Goal: Task Accomplishment & Management: Use online tool/utility

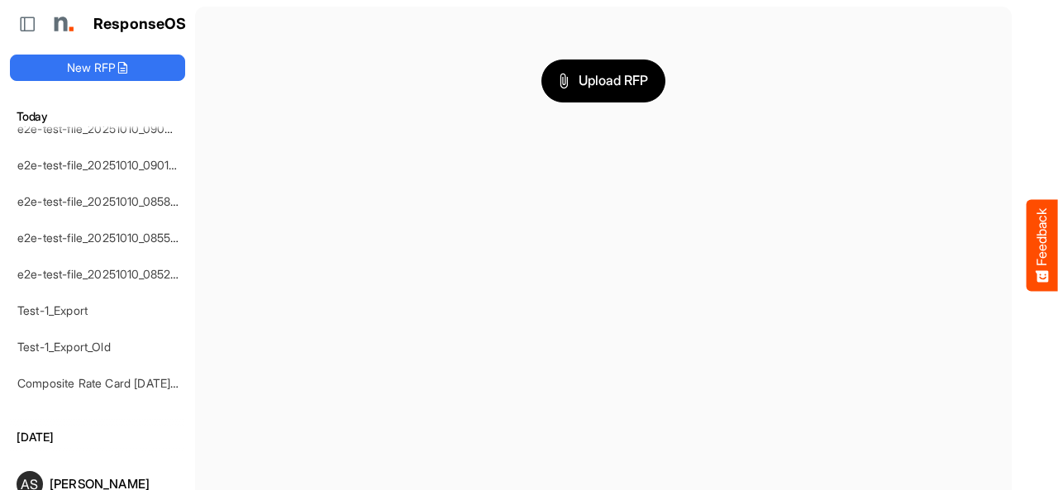
scroll to position [723, 0]
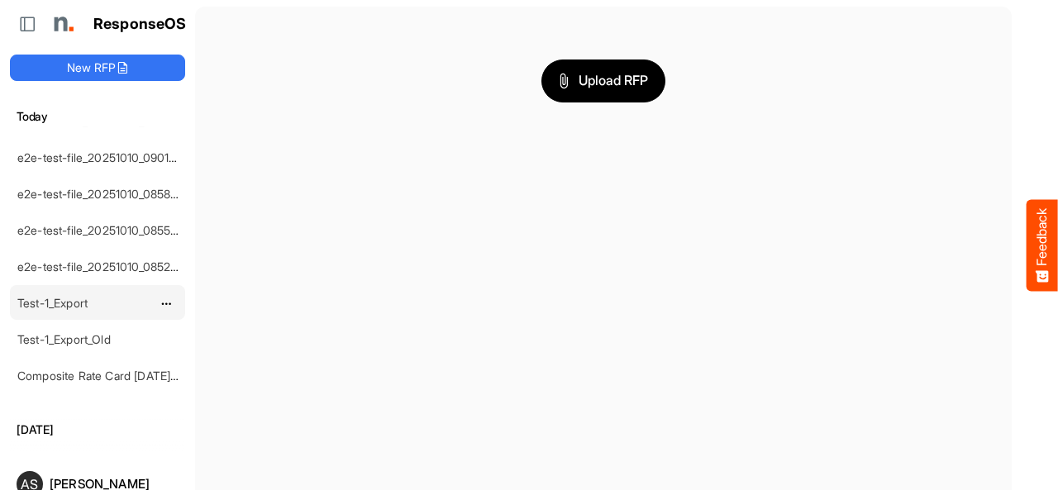
click at [78, 296] on link "Test-1_Export" at bounding box center [52, 303] width 70 height 14
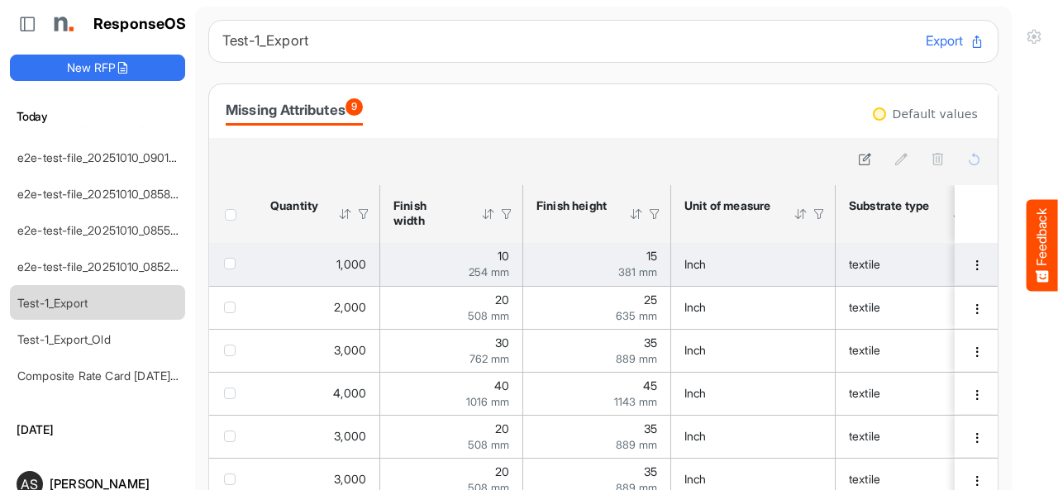
click at [361, 260] on span "1,000" at bounding box center [352, 264] width 30 height 14
click at [480, 252] on div "10 254 mm" at bounding box center [452, 264] width 116 height 27
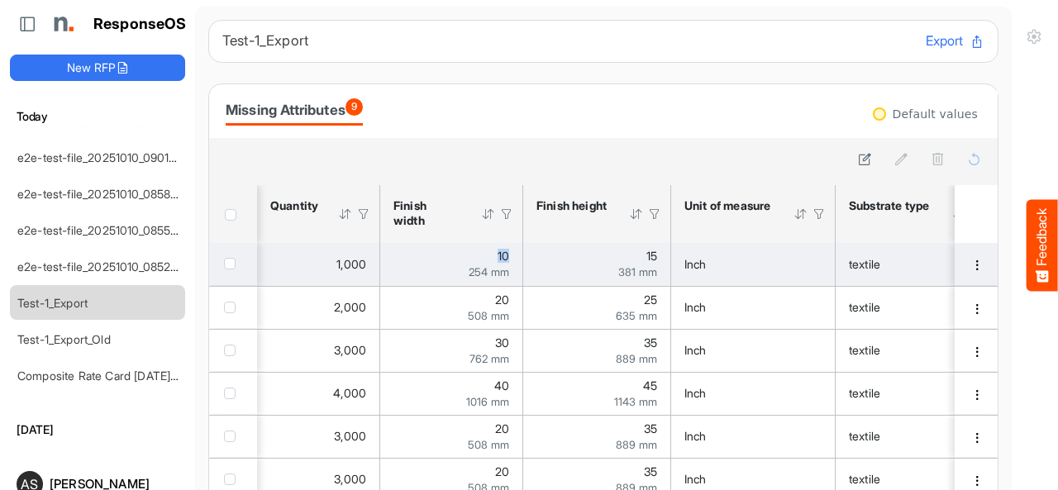
scroll to position [0, 84]
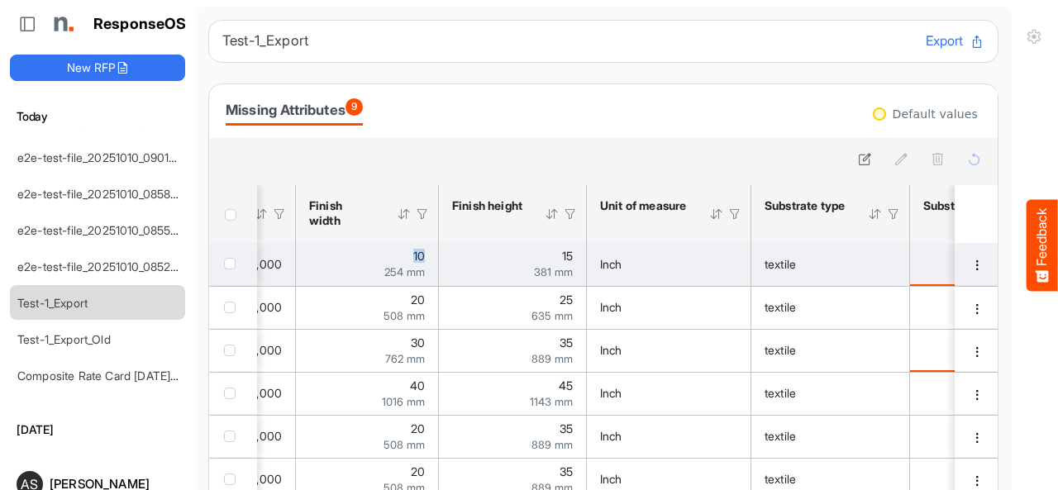
click at [533, 264] on div "15 381 mm" at bounding box center [512, 264] width 121 height 27
click at [366, 266] on div "254 mm" at bounding box center [367, 272] width 116 height 12
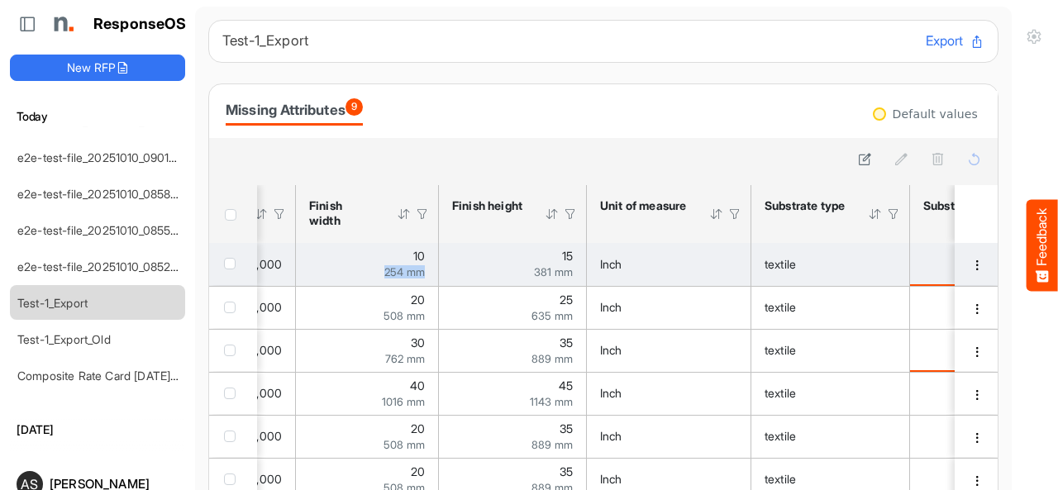
click at [366, 266] on div "254 mm" at bounding box center [367, 272] width 116 height 12
click at [351, 260] on div "10 254 mm" at bounding box center [367, 264] width 116 height 27
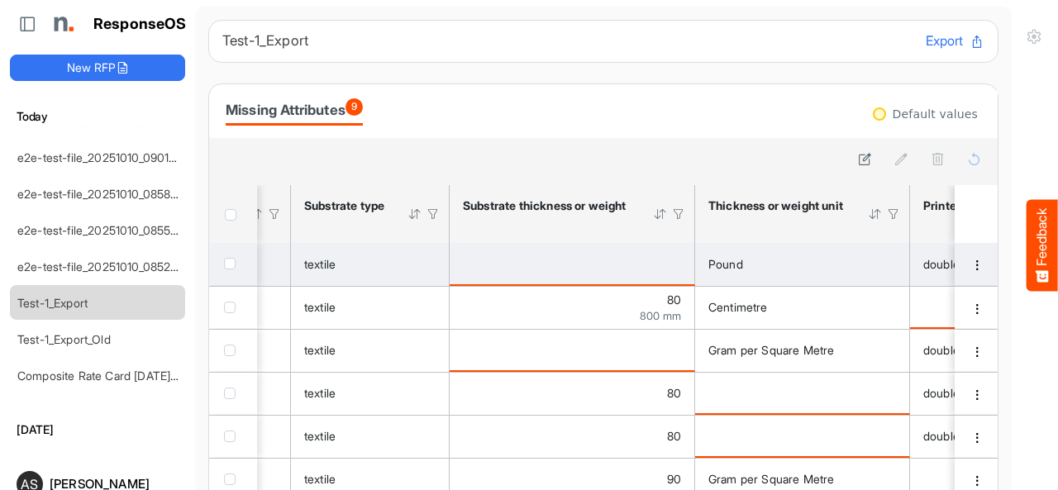
scroll to position [0, 694]
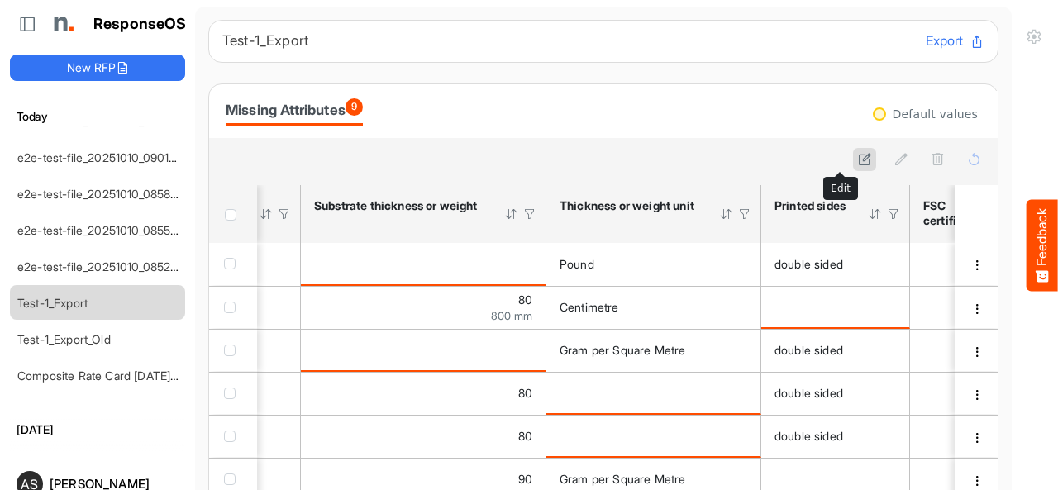
click at [853, 156] on button at bounding box center [864, 159] width 23 height 23
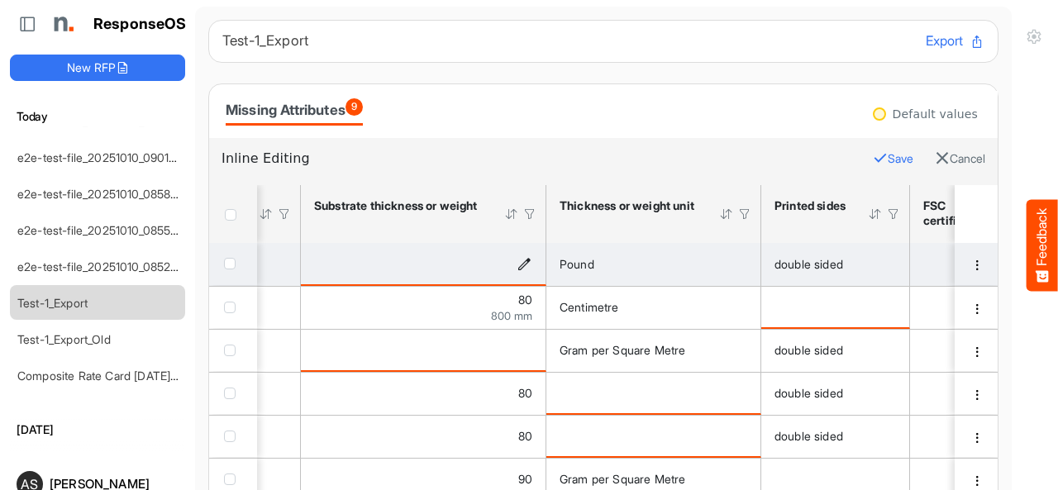
click at [523, 260] on icon "is template cell Column Header httpsnorthellcomontologiesmapping-rulesmaterialh…" at bounding box center [525, 263] width 14 height 14
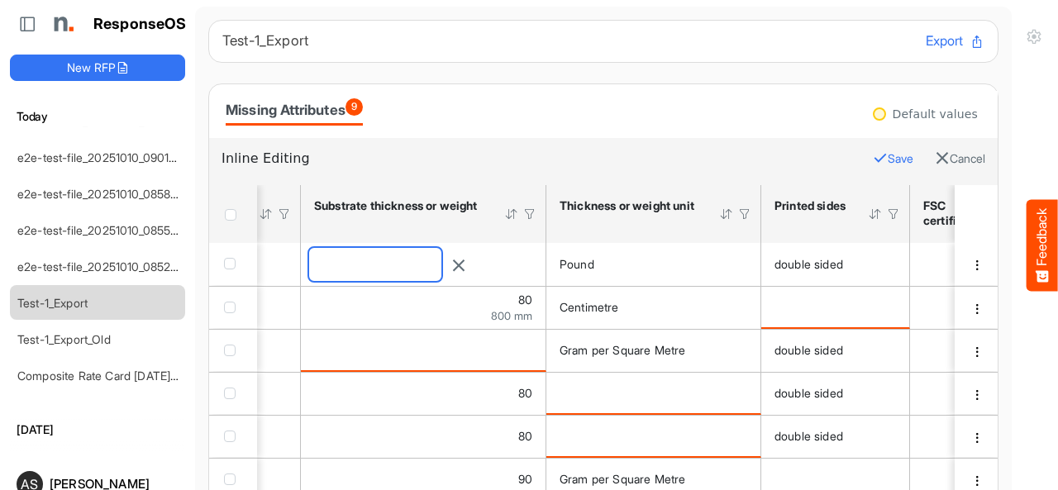
click at [442, 267] on input "number" at bounding box center [375, 264] width 132 height 33
type input "**"
click at [873, 157] on icon "button" at bounding box center [880, 158] width 15 height 15
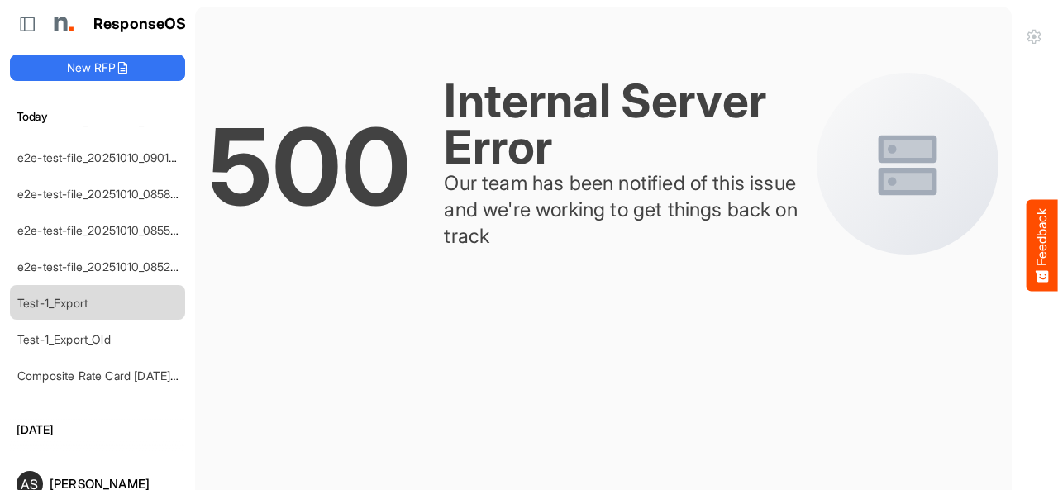
click at [698, 28] on div "500 Internal Server Error Our team has been notified of this issue and we're wo…" at bounding box center [603, 167] width 791 height 294
click at [108, 260] on link "e2e-test-file_20251010_085239" at bounding box center [100, 267] width 167 height 14
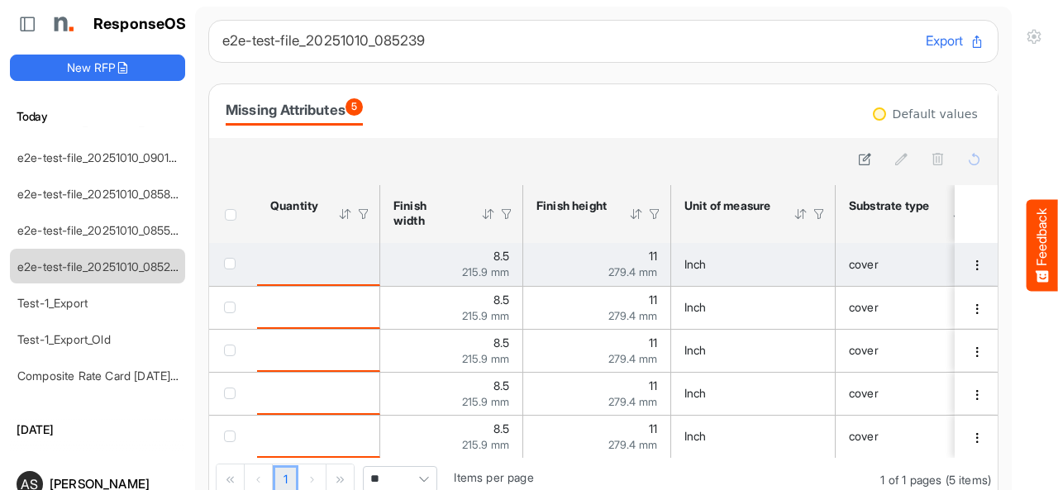
click at [372, 260] on td "is template cell Column Header httpsnorthellcomontologiesmapping-rulesorderhasq…" at bounding box center [318, 264] width 123 height 43
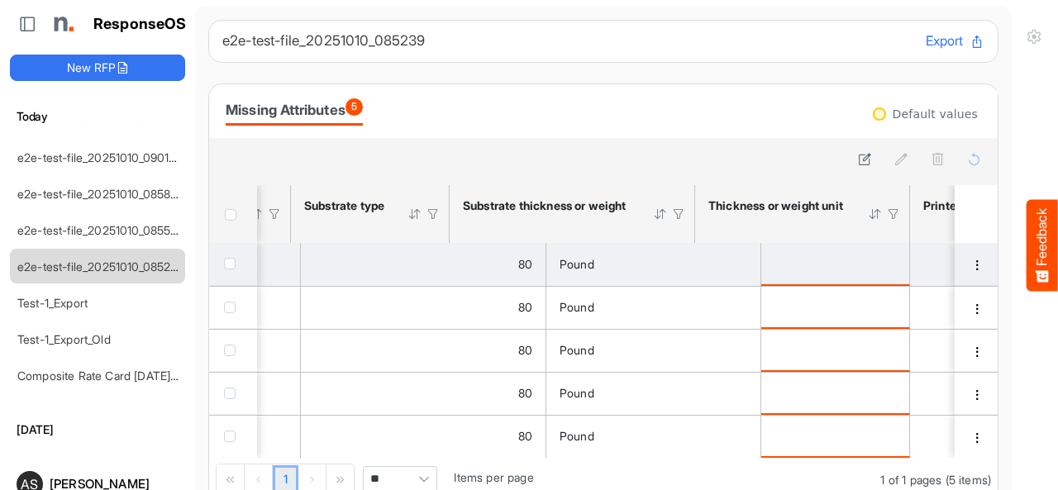
scroll to position [0, 694]
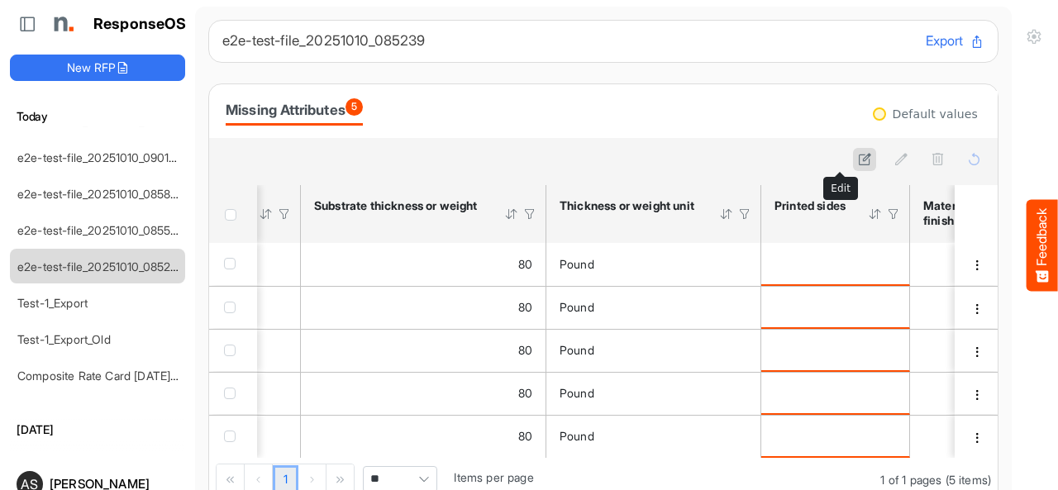
click at [858, 160] on icon at bounding box center [865, 159] width 14 height 14
click at [873, 160] on icon "button" at bounding box center [880, 158] width 15 height 15
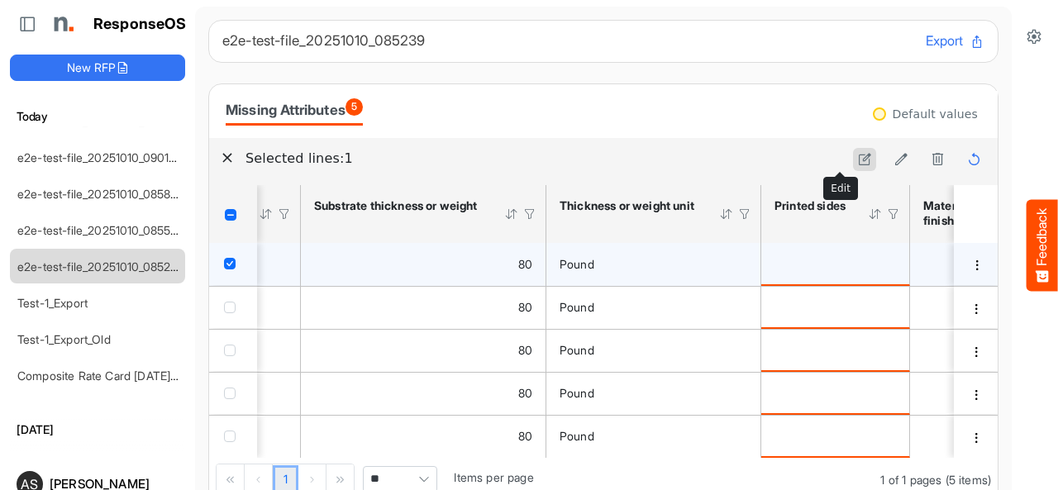
click at [853, 166] on button at bounding box center [864, 159] width 23 height 23
click at [892, 263] on icon "is template cell Column Header httpsnorthellcomontologiesmapping-rulesmanufactu…" at bounding box center [889, 263] width 14 height 14
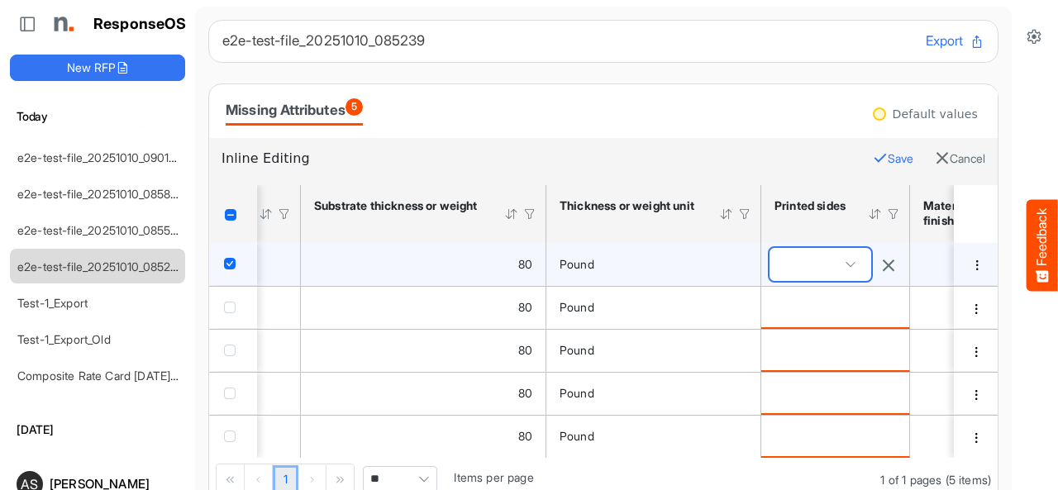
click at [867, 267] on span at bounding box center [821, 264] width 102 height 33
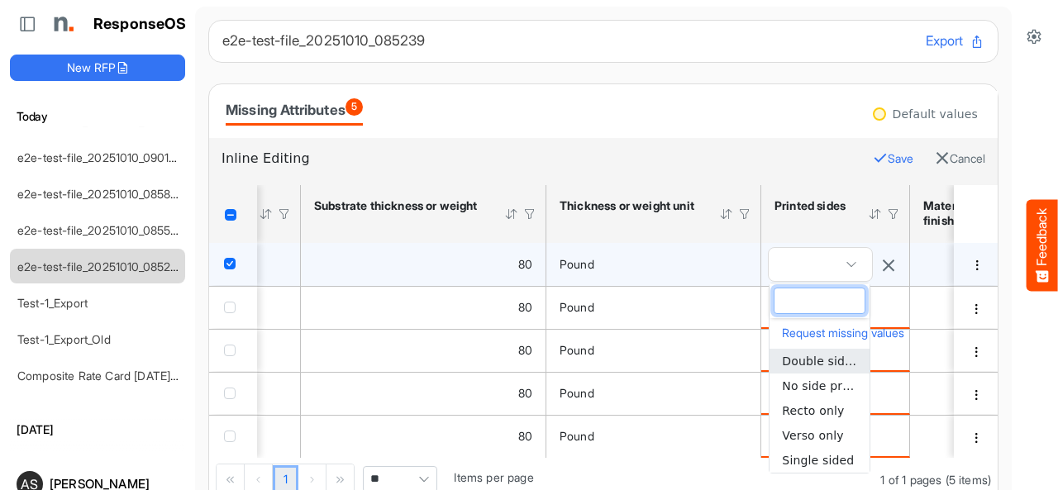
click at [825, 361] on span "Double sided" at bounding box center [821, 361] width 78 height 13
type input "**********"
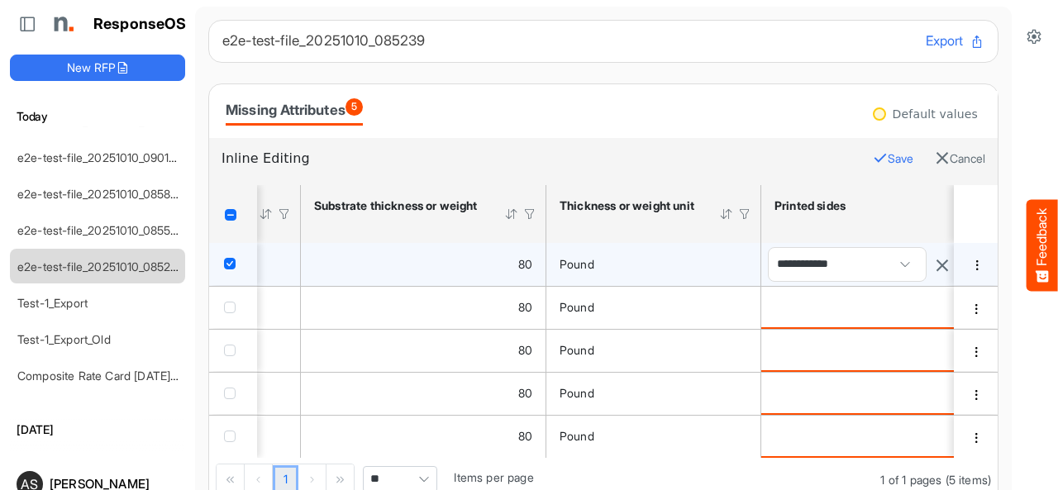
click at [873, 157] on button "Save" at bounding box center [893, 159] width 41 height 22
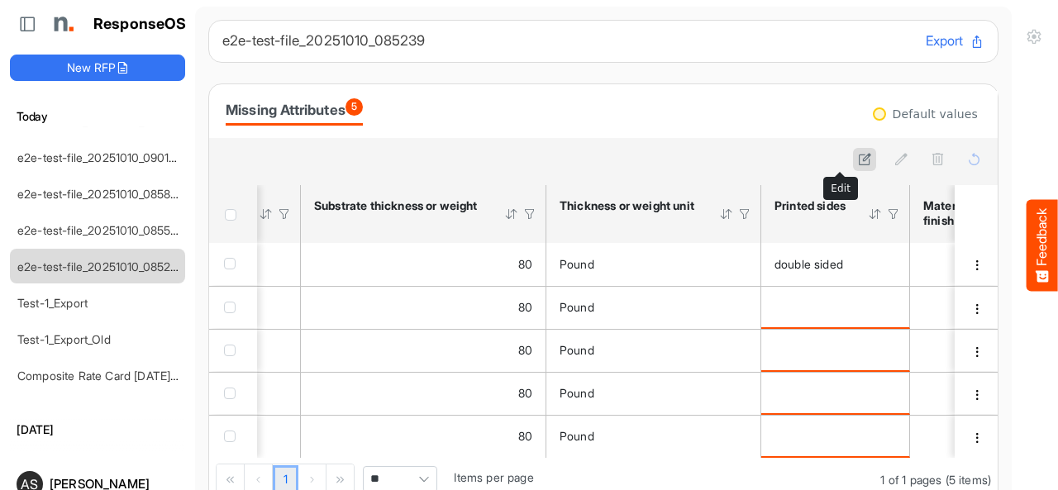
click at [853, 149] on button at bounding box center [864, 159] width 23 height 23
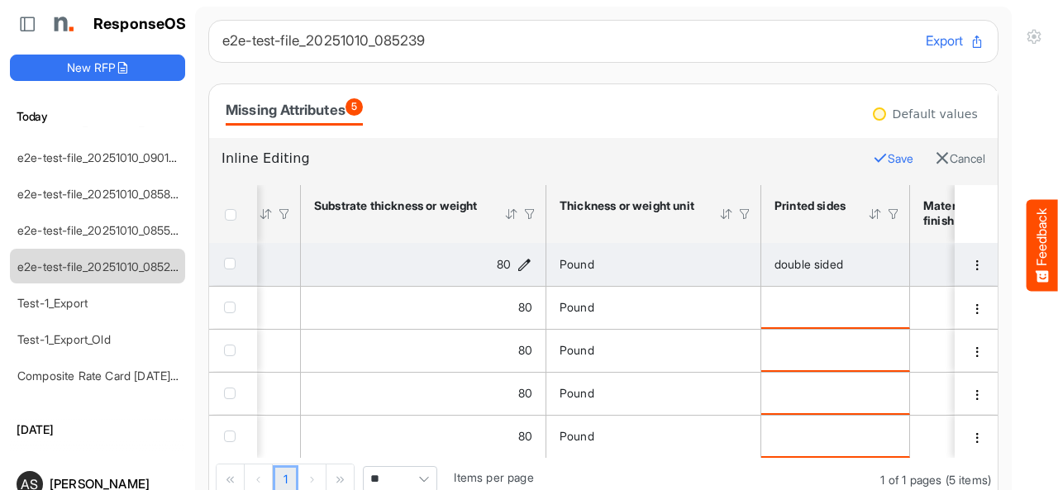
click at [528, 267] on icon "80 is template cell Column Header httpsnorthellcomontologiesmapping-rulesmateri…" at bounding box center [525, 264] width 14 height 14
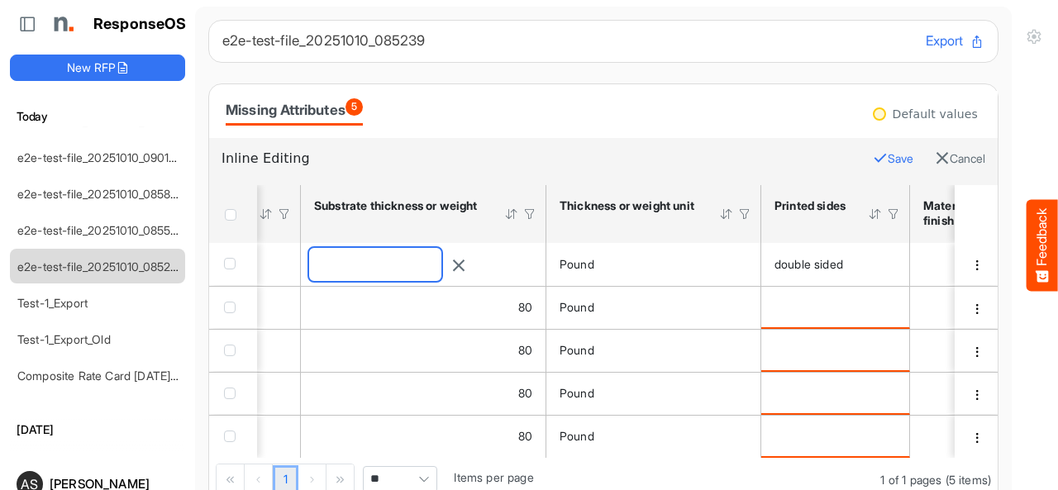
click at [435, 270] on input "**" at bounding box center [375, 264] width 132 height 33
type input "*"
type input "***"
click at [873, 155] on button "Save" at bounding box center [893, 159] width 41 height 22
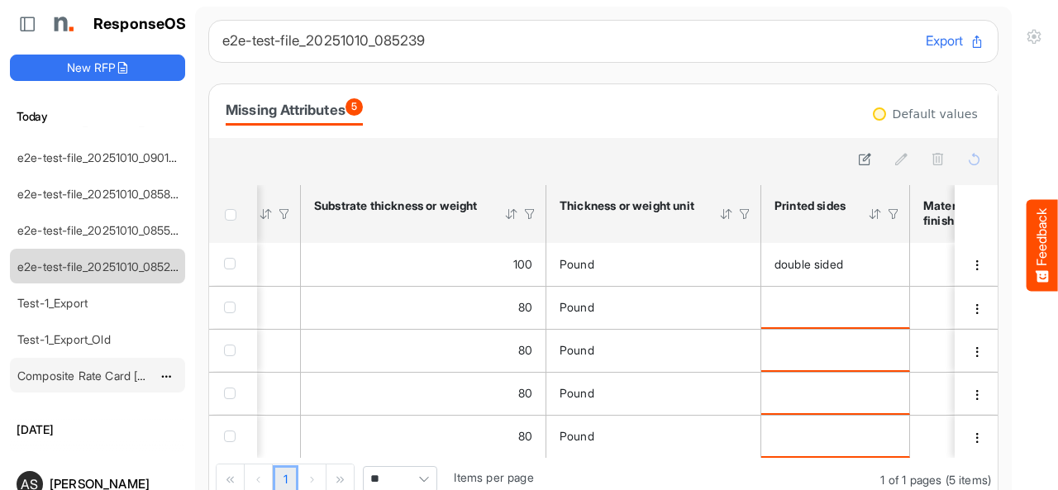
click at [80, 369] on link "Composite Rate Card [DATE]_smaller (4)" at bounding box center [124, 376] width 214 height 14
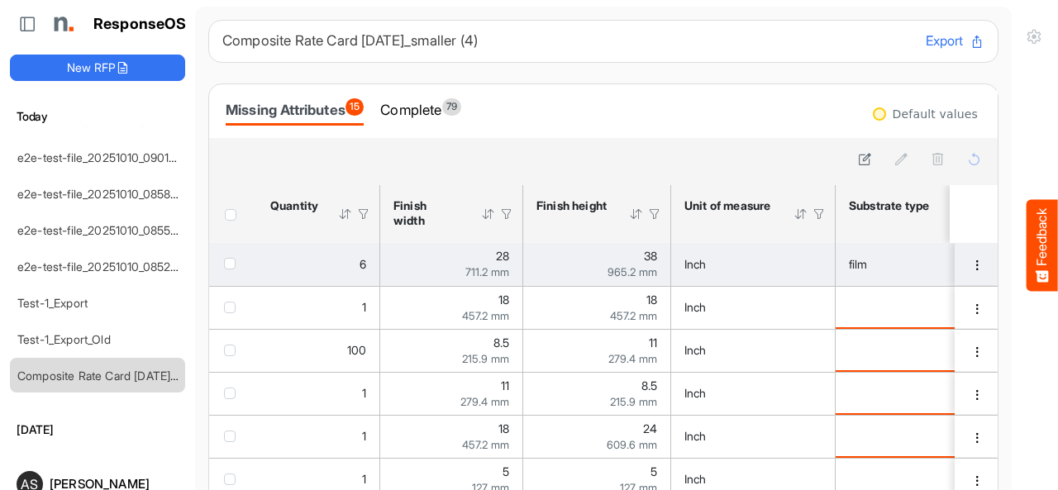
click at [321, 265] on div "6" at bounding box center [318, 265] width 96 height 18
click at [453, 272] on div "711.2 mm" at bounding box center [452, 272] width 116 height 12
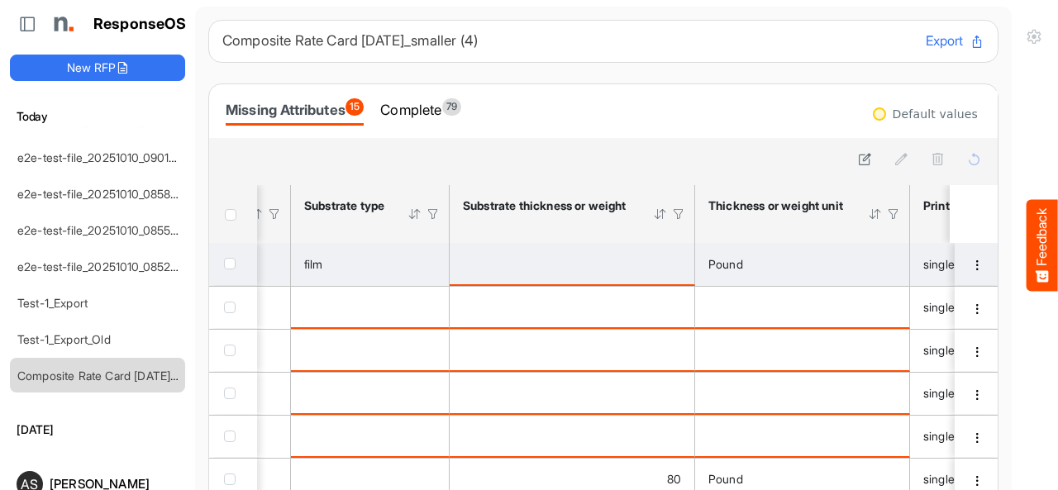
scroll to position [0, 694]
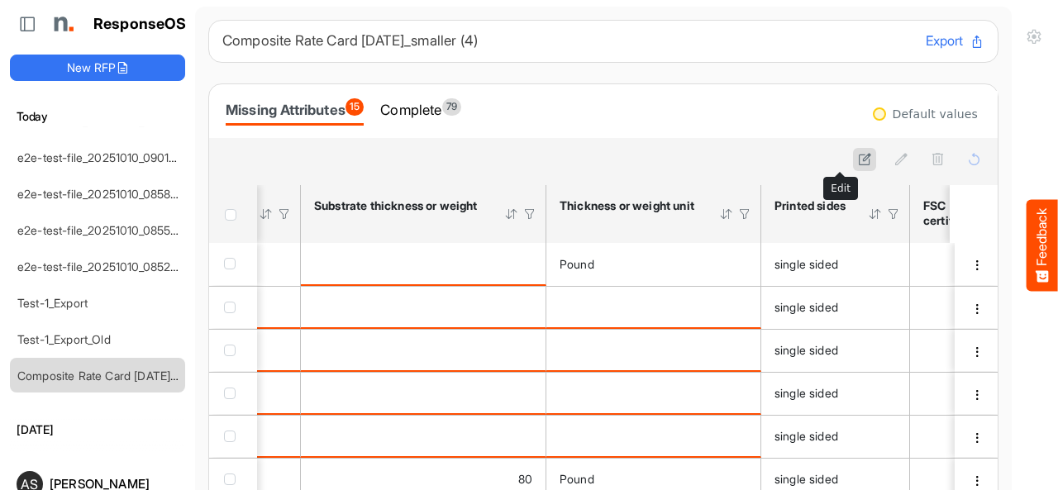
click at [858, 161] on icon at bounding box center [865, 159] width 14 height 14
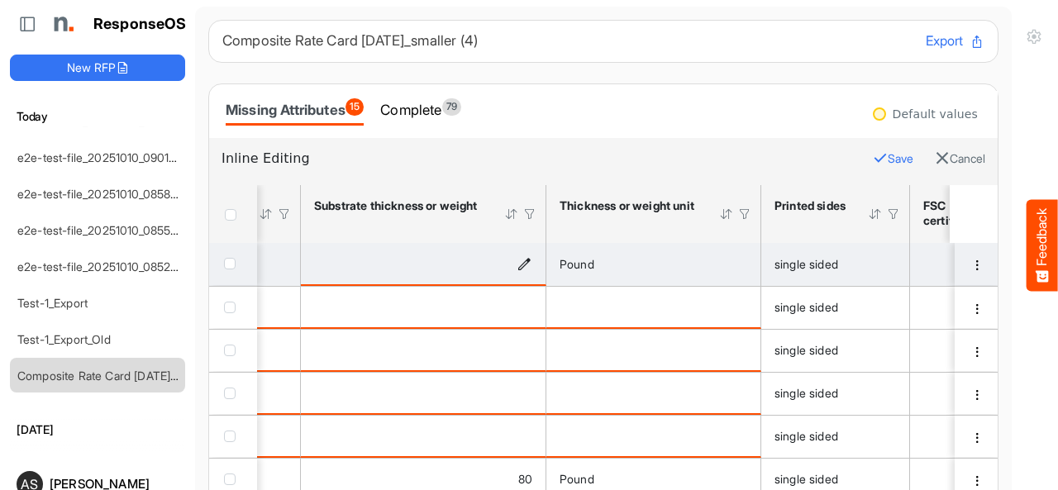
click at [528, 264] on icon "is template cell Column Header httpsnorthellcomontologiesmapping-rulesmaterialh…" at bounding box center [525, 263] width 14 height 14
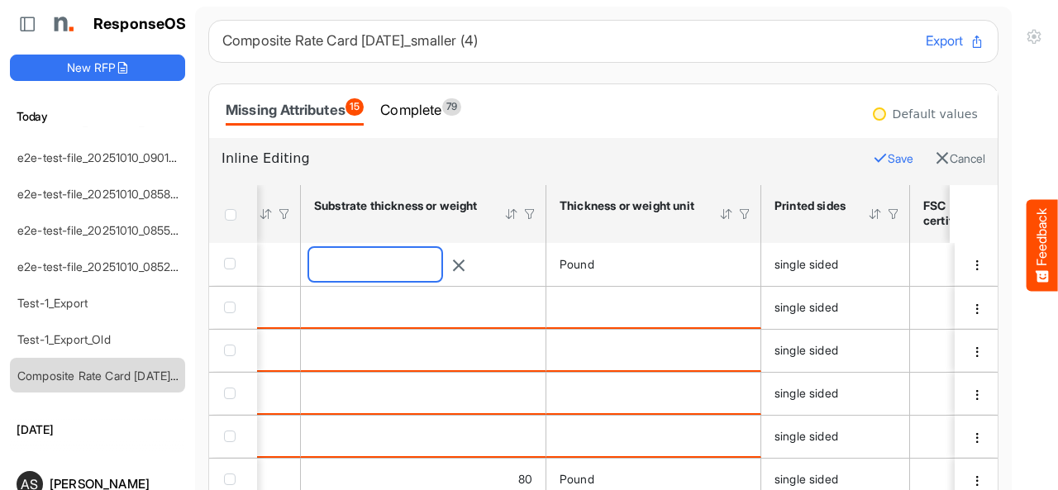
click at [437, 275] on input "number" at bounding box center [375, 264] width 132 height 33
type input "**"
click at [873, 155] on icon "button" at bounding box center [880, 158] width 15 height 15
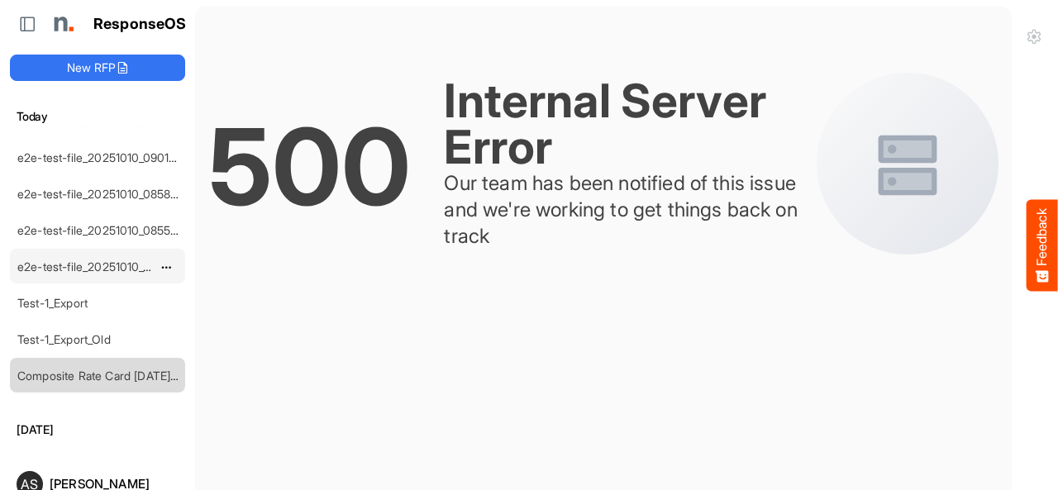
click at [99, 260] on link "e2e-test-file_20251010_085239" at bounding box center [100, 267] width 167 height 14
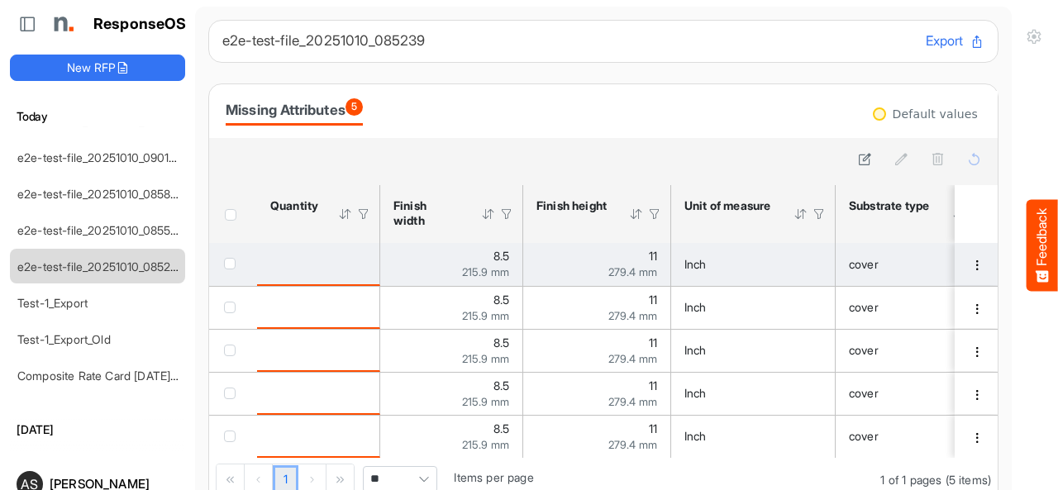
click at [342, 277] on td "is template cell Column Header httpsnorthellcomontologiesmapping-rulesorderhasq…" at bounding box center [318, 264] width 123 height 43
click at [405, 256] on div "8.5 215.9 mm" at bounding box center [452, 264] width 116 height 27
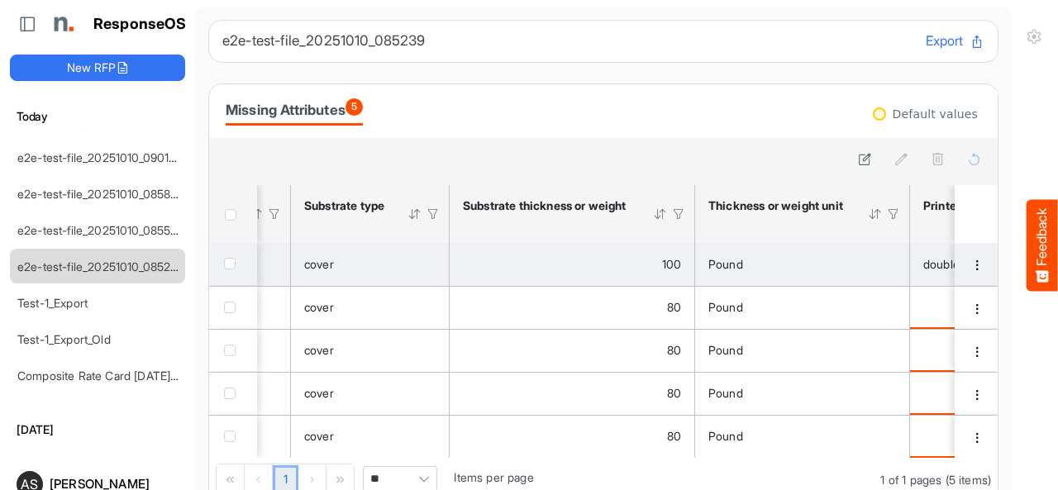
scroll to position [0, 694]
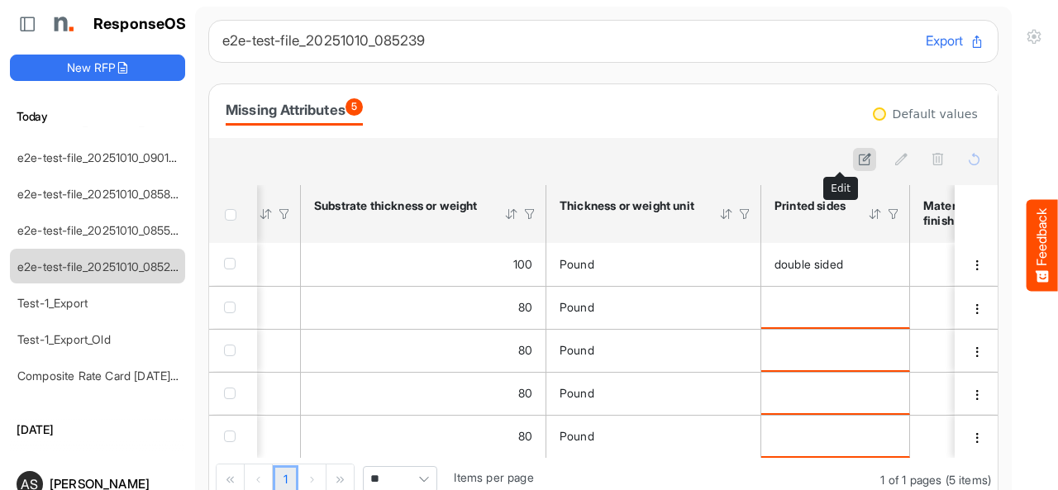
click at [858, 160] on icon at bounding box center [865, 159] width 14 height 14
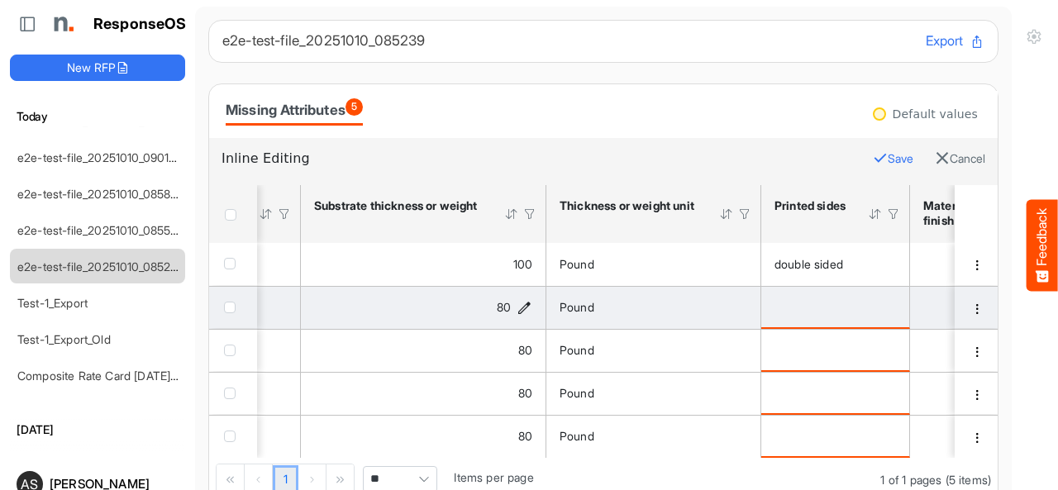
click at [520, 307] on icon "80 is template cell Column Header httpsnorthellcomontologiesmapping-rulesmateri…" at bounding box center [525, 308] width 14 height 14
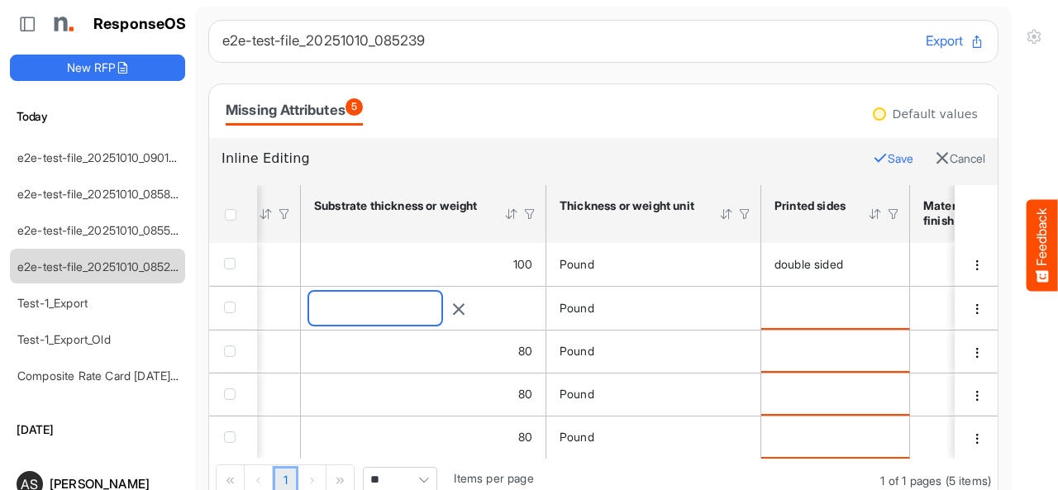
click at [418, 312] on input "**" at bounding box center [375, 308] width 132 height 33
type input "*"
click at [873, 160] on button "Save" at bounding box center [893, 159] width 41 height 22
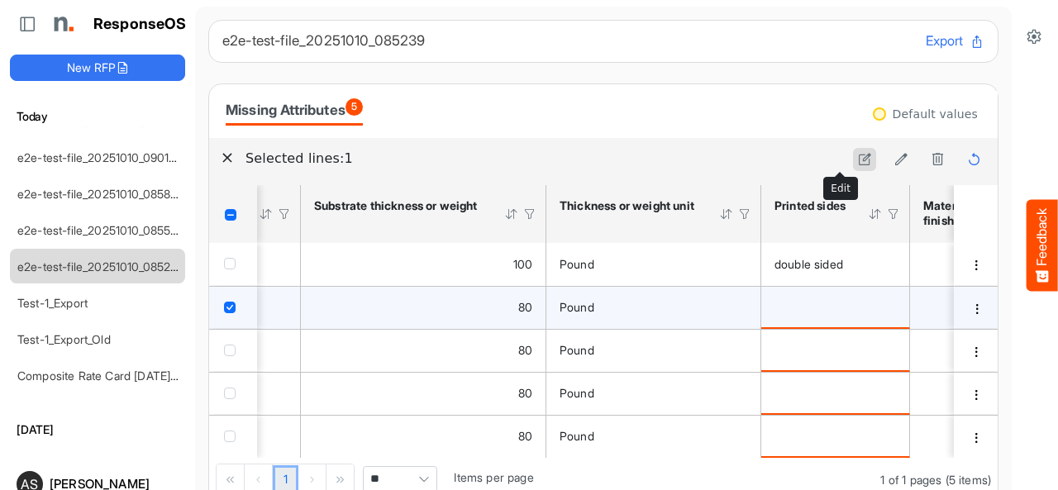
click at [858, 152] on icon at bounding box center [865, 159] width 14 height 14
click at [528, 310] on icon "80 is template cell Column Header httpsnorthellcomontologiesmapping-rulesmateri…" at bounding box center [525, 308] width 14 height 14
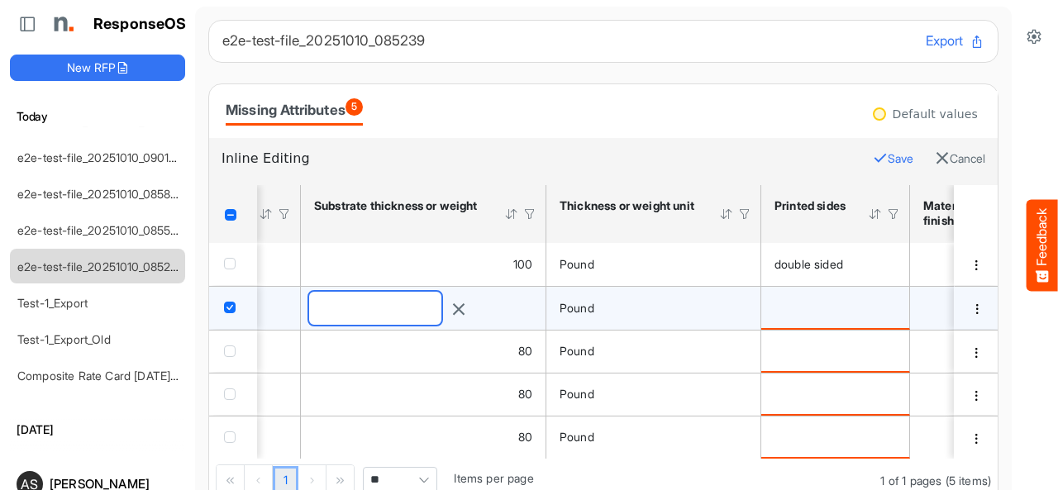
click at [442, 303] on input "**" at bounding box center [375, 308] width 132 height 33
type input "*"
click at [873, 165] on button "Save" at bounding box center [893, 159] width 41 height 22
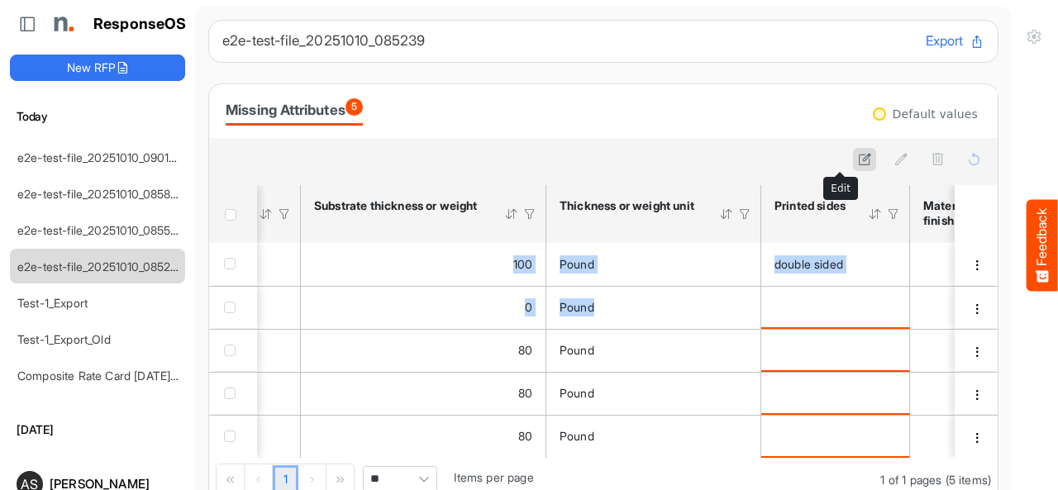
drag, startPoint x: 905, startPoint y: 305, endPoint x: 843, endPoint y: 158, distance: 159.4
click at [843, 158] on div "Default values sfgridavpbmgu3occ_header_table Press Enter to sort. Press Alt Do…" at bounding box center [603, 321] width 789 height 366
click at [858, 165] on icon at bounding box center [865, 159] width 14 height 14
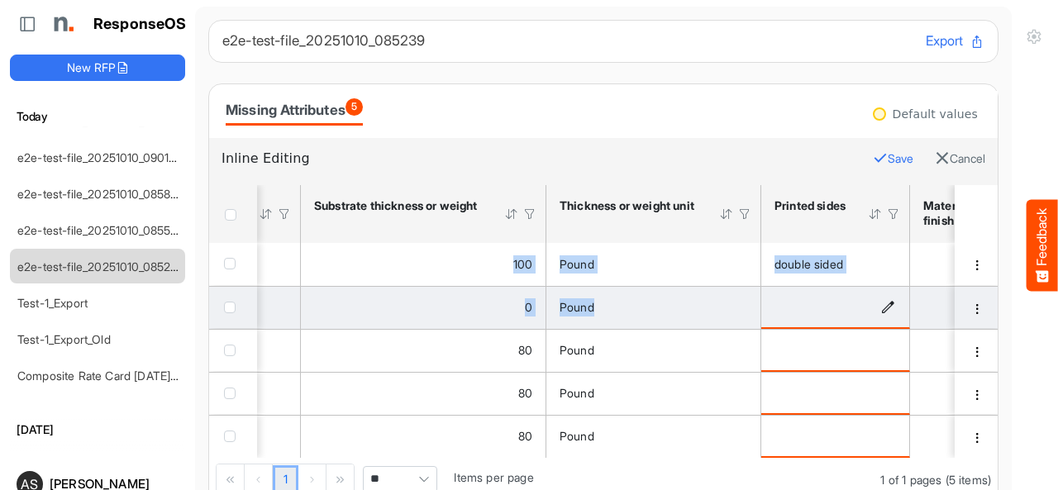
click at [893, 311] on icon "is template cell Column Header httpsnorthellcomontologiesmapping-rulesmanufactu…" at bounding box center [889, 307] width 14 height 14
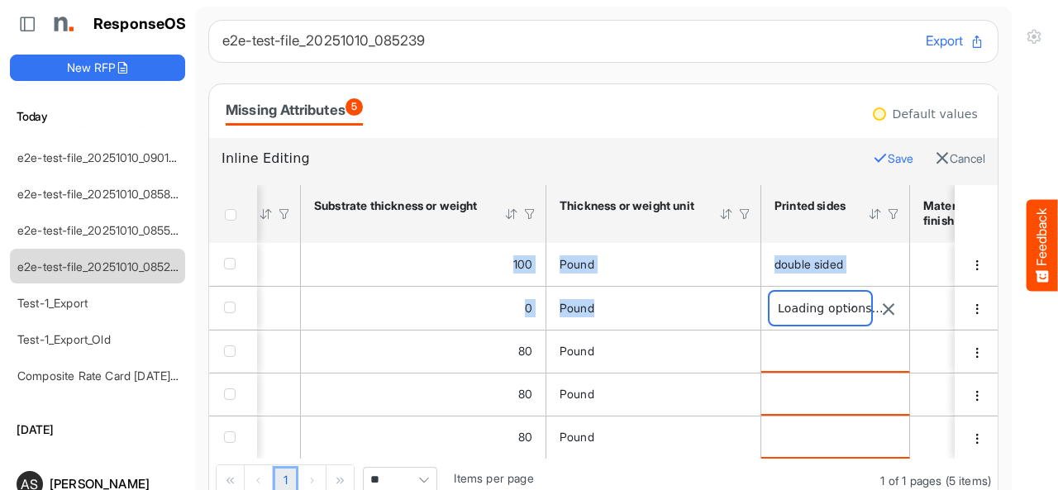
click at [848, 310] on span at bounding box center [821, 308] width 102 height 33
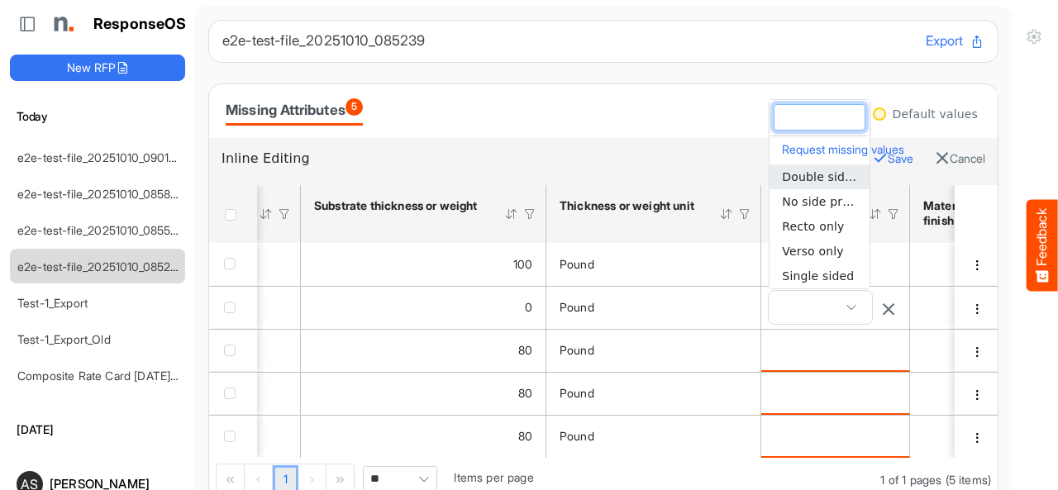
click at [818, 179] on span "Double sided" at bounding box center [821, 176] width 78 height 13
type input "**********"
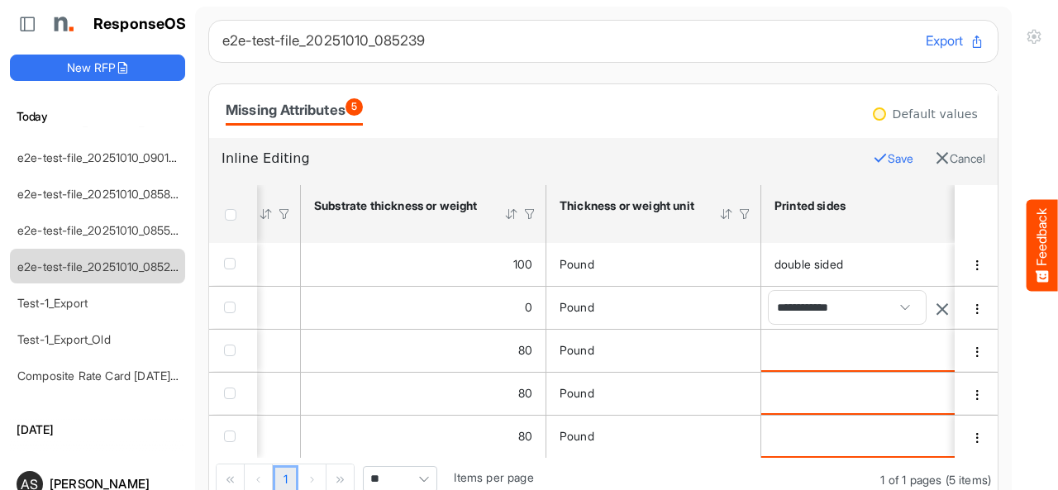
click at [873, 161] on button "Save" at bounding box center [893, 159] width 41 height 22
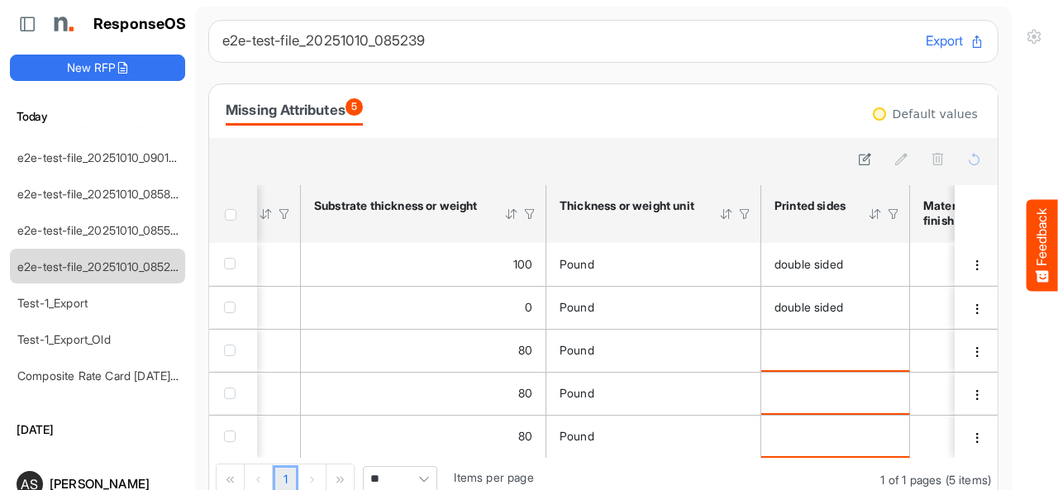
click at [575, 466] on div "1 1 of 1 pages (5 items) ** Items per page" at bounding box center [603, 480] width 789 height 45
click at [570, 466] on div "1 1 of 1 pages (5 items) ** Items per page" at bounding box center [603, 480] width 789 height 45
click at [555, 465] on div "1 1 of 1 pages (5 items) ** Items per page" at bounding box center [603, 480] width 789 height 45
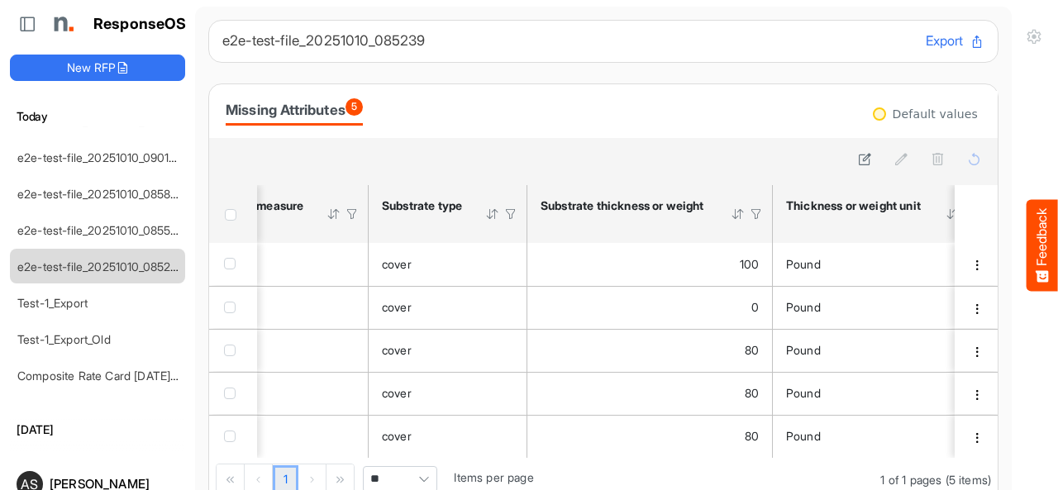
scroll to position [0, 867]
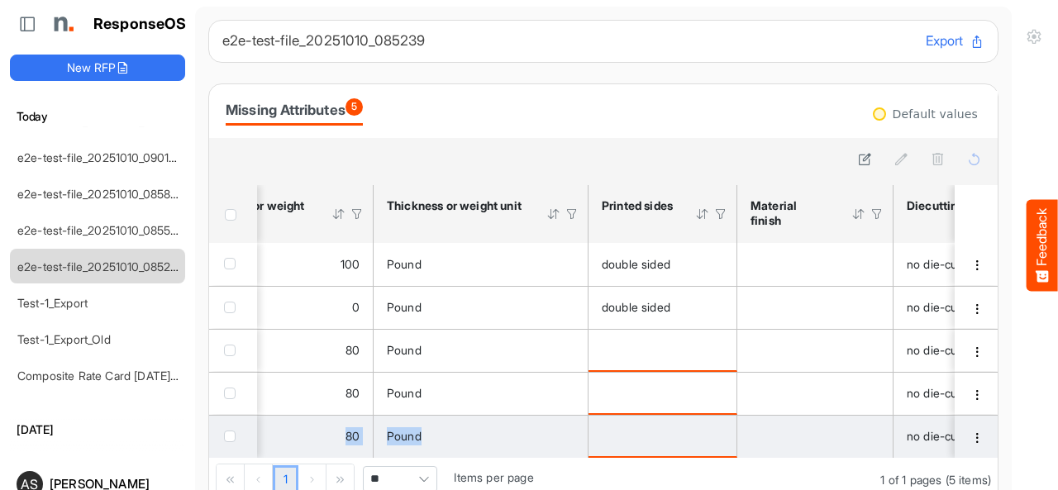
drag, startPoint x: 448, startPoint y: 456, endPoint x: 339, endPoint y: 456, distance: 109.2
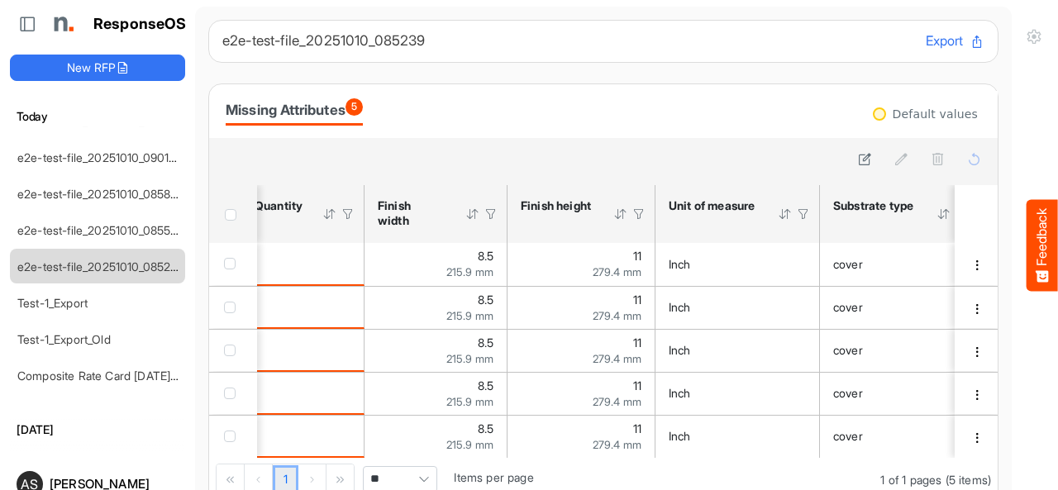
scroll to position [0, 0]
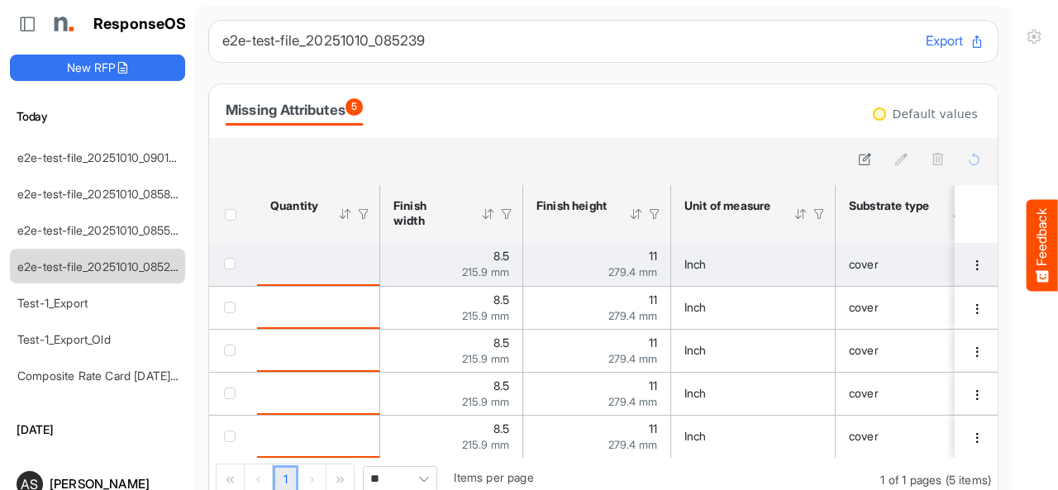
click at [351, 256] on div "is template cell Column Header httpsnorthellcomontologiesmapping-rulesorderhasq…" at bounding box center [318, 264] width 96 height 18
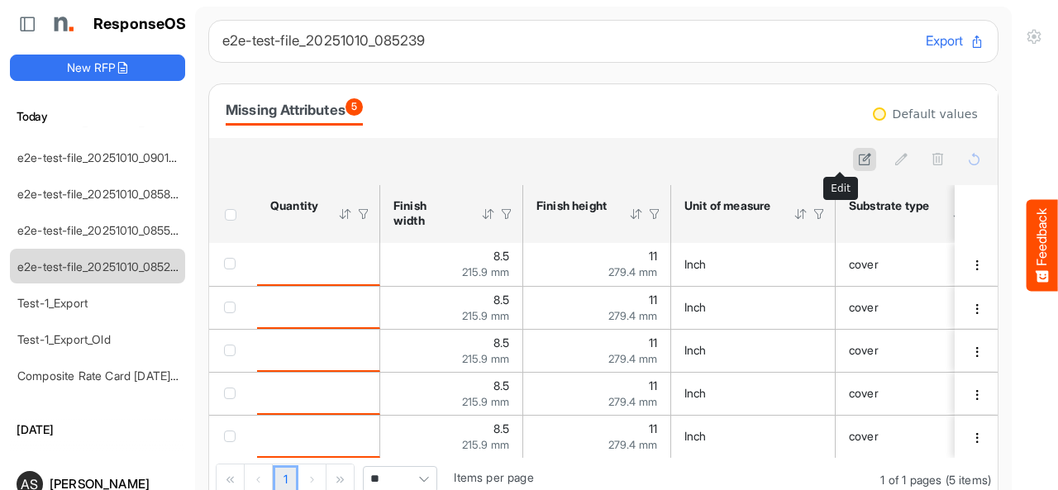
click at [858, 155] on icon at bounding box center [865, 159] width 14 height 14
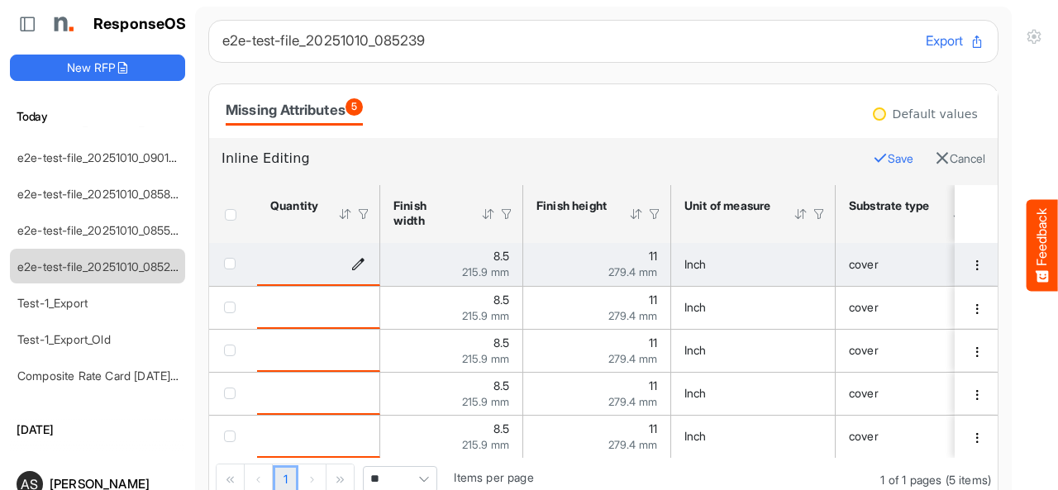
click at [362, 264] on icon "is template cell Column Header httpsnorthellcomontologiesmapping-rulesorderhasq…" at bounding box center [358, 263] width 14 height 14
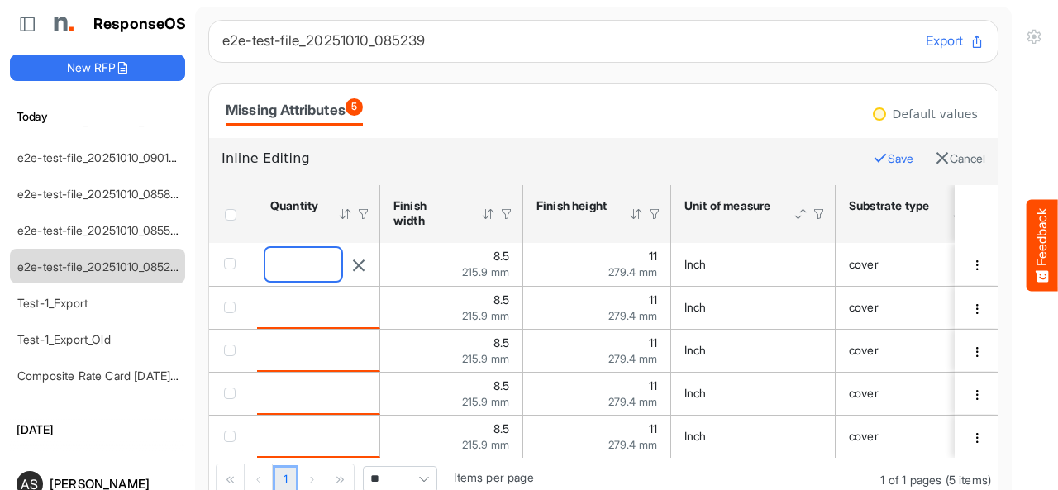
click at [291, 260] on input "number" at bounding box center [303, 264] width 76 height 33
type input "****"
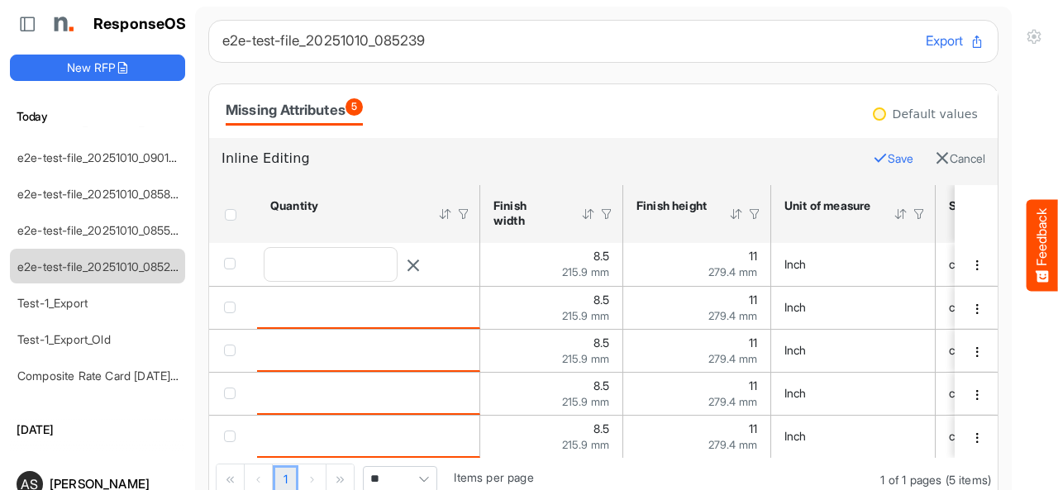
click at [873, 150] on button "Save" at bounding box center [893, 159] width 41 height 22
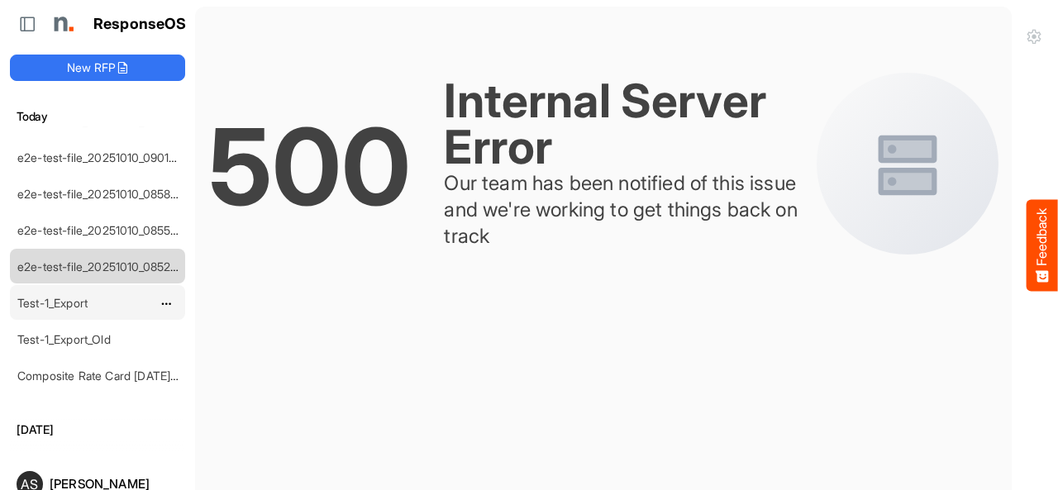
click at [88, 296] on link "Test-1_Export" at bounding box center [52, 303] width 70 height 14
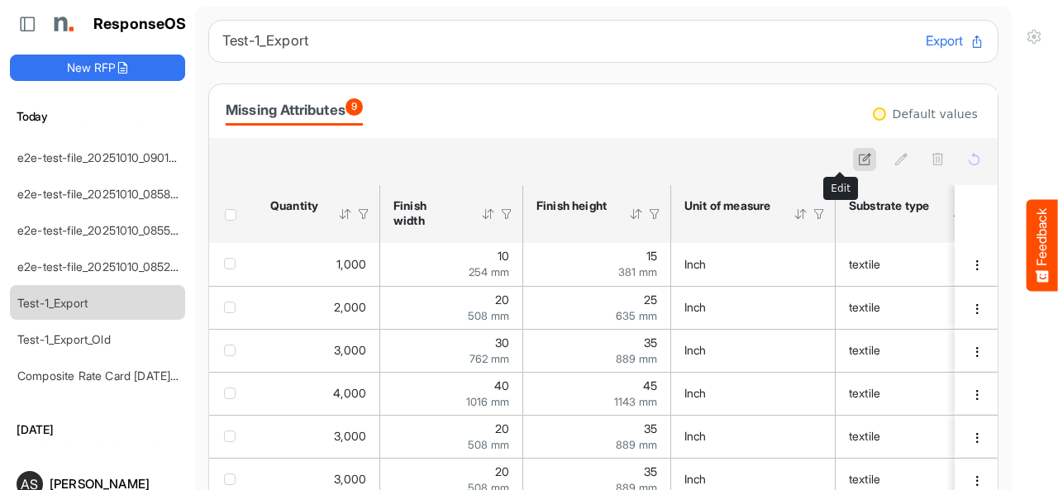
click at [858, 160] on icon at bounding box center [865, 159] width 14 height 14
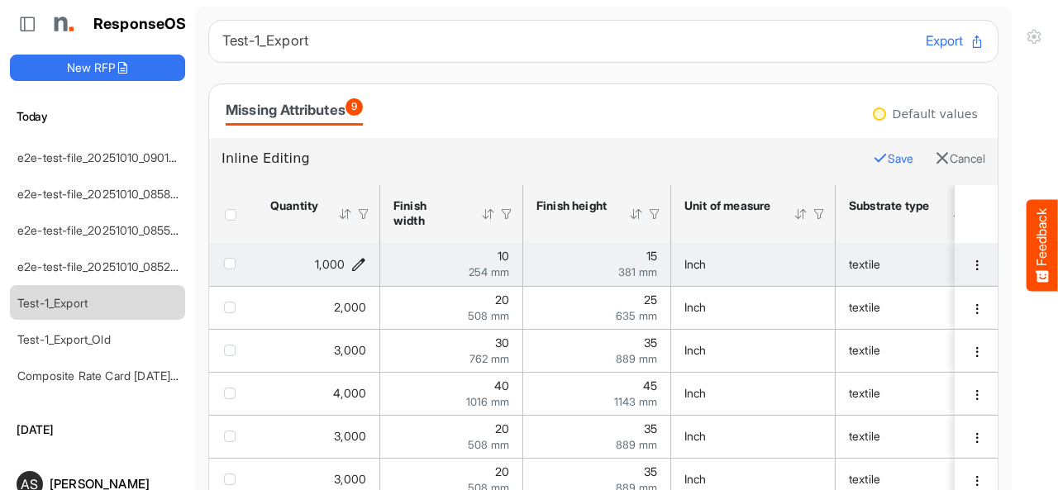
click at [349, 270] on div "1,000" at bounding box center [318, 265] width 96 height 18
click at [356, 268] on icon "1000 is template cell Column Header httpsnorthellcomontologiesmapping-rulesorde…" at bounding box center [358, 264] width 14 height 14
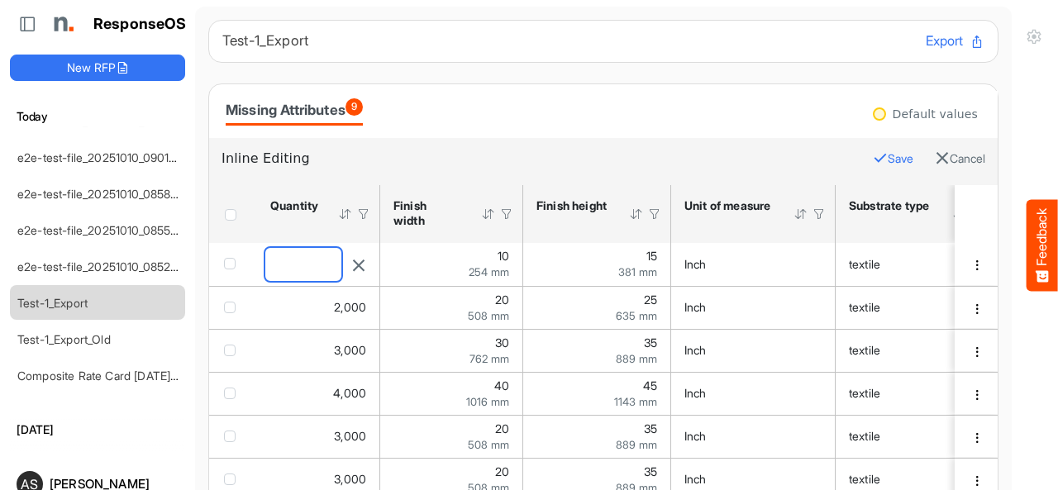
click at [320, 265] on input "****" at bounding box center [303, 264] width 76 height 33
type input "*"
click at [873, 151] on button "Save" at bounding box center [893, 159] width 41 height 22
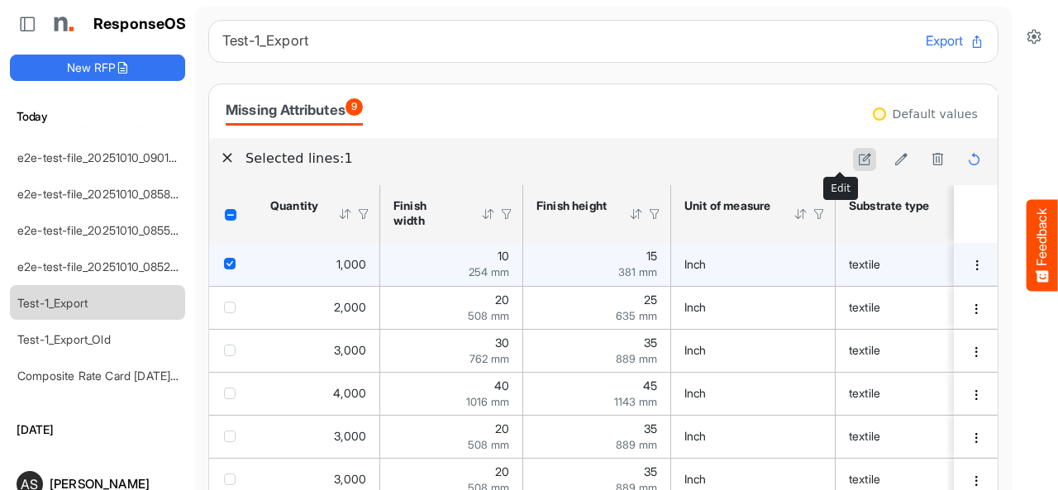
click at [858, 159] on icon at bounding box center [865, 159] width 14 height 14
click at [365, 266] on icon "1000 is template cell Column Header httpsnorthellcomontologiesmapping-rulesorde…" at bounding box center [358, 264] width 14 height 14
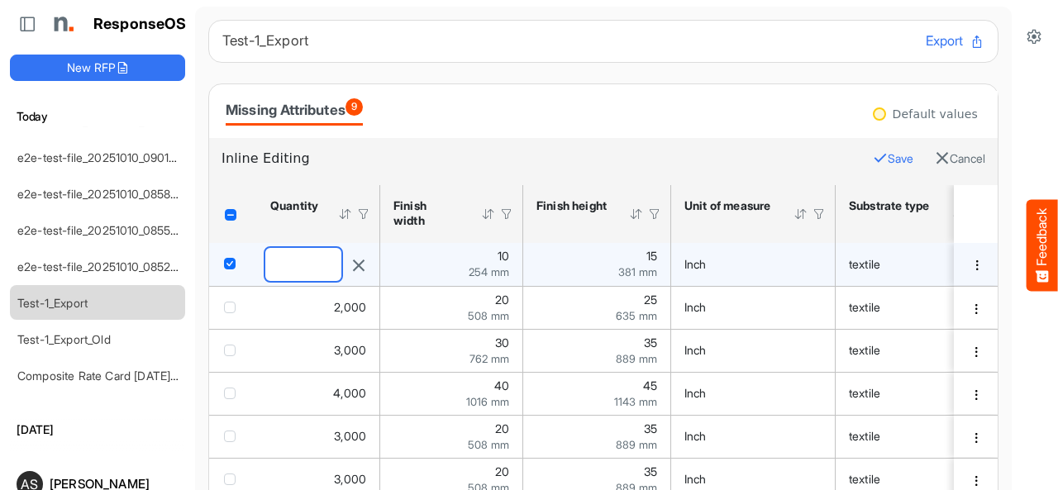
click at [324, 261] on input "****" at bounding box center [303, 264] width 76 height 33
type input "*"
click at [873, 151] on button "Save" at bounding box center [893, 159] width 41 height 22
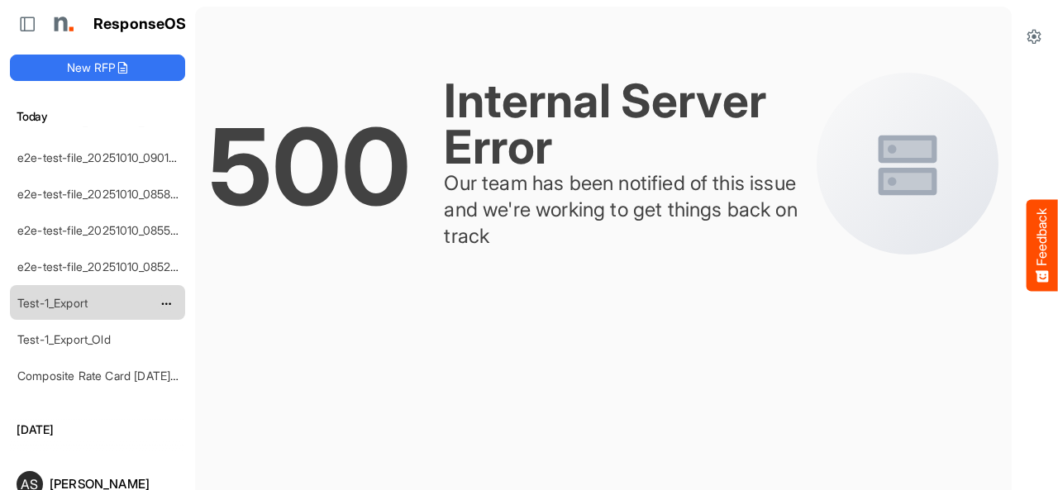
click at [74, 296] on link "Test-1_Export" at bounding box center [52, 303] width 70 height 14
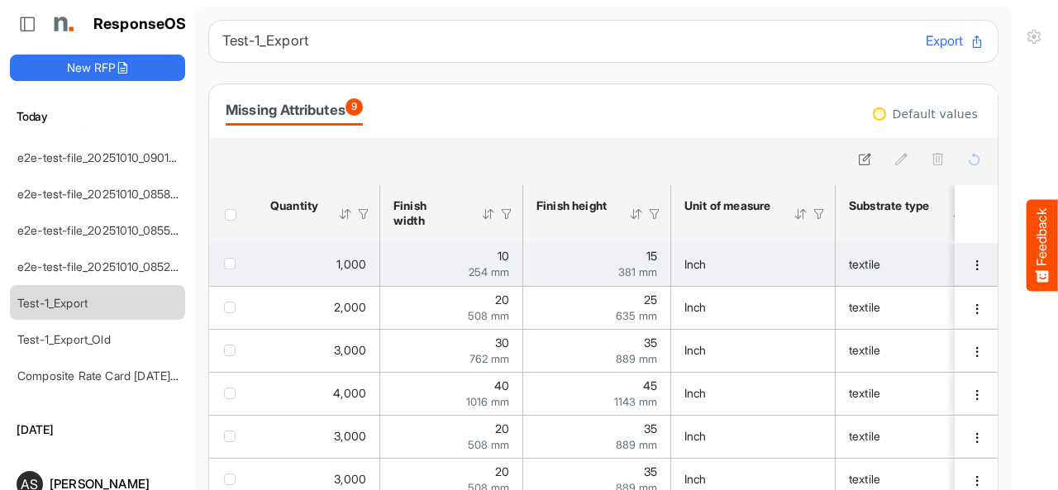
click at [444, 265] on div "10 254 mm" at bounding box center [452, 264] width 116 height 27
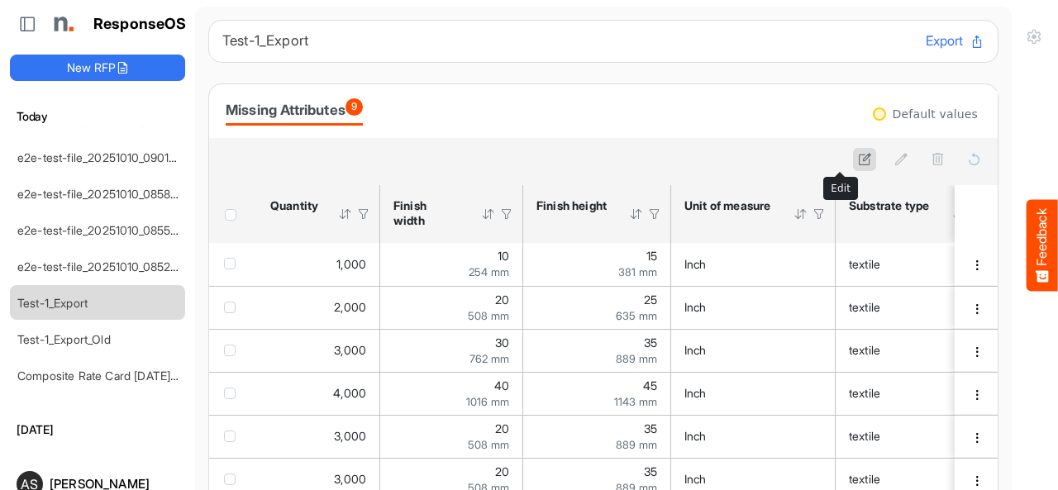
click at [858, 155] on icon at bounding box center [865, 159] width 14 height 14
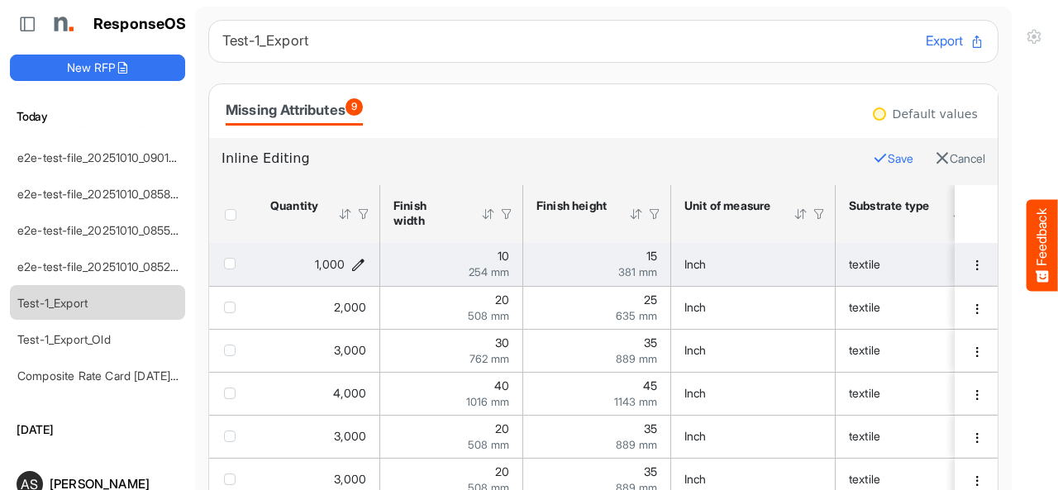
click at [355, 270] on icon "1000 is template cell Column Header httpsnorthellcomontologiesmapping-rulesorde…" at bounding box center [358, 264] width 14 height 14
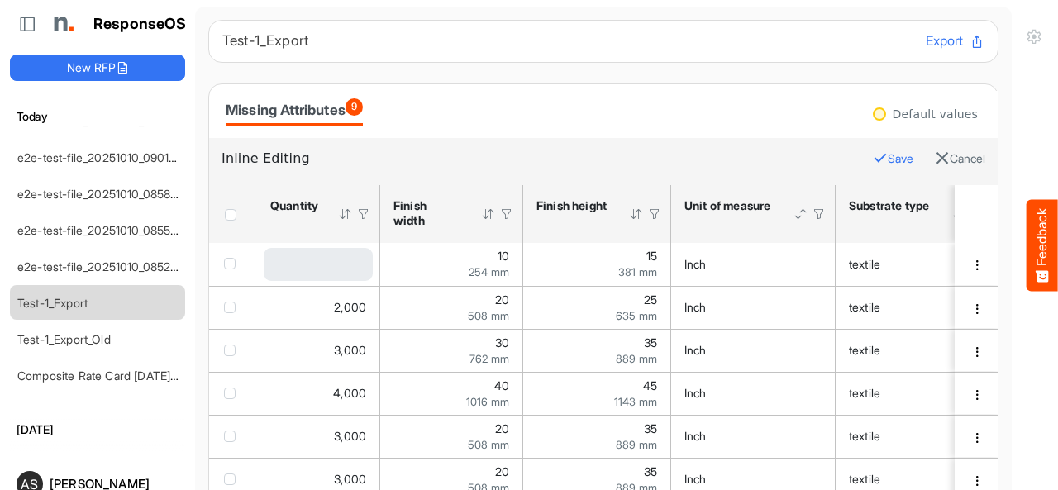
click at [304, 260] on div "Loading..." at bounding box center [318, 264] width 109 height 33
click at [304, 260] on input "****" at bounding box center [303, 264] width 76 height 33
type input "*"
click at [873, 162] on button "Save" at bounding box center [893, 159] width 41 height 22
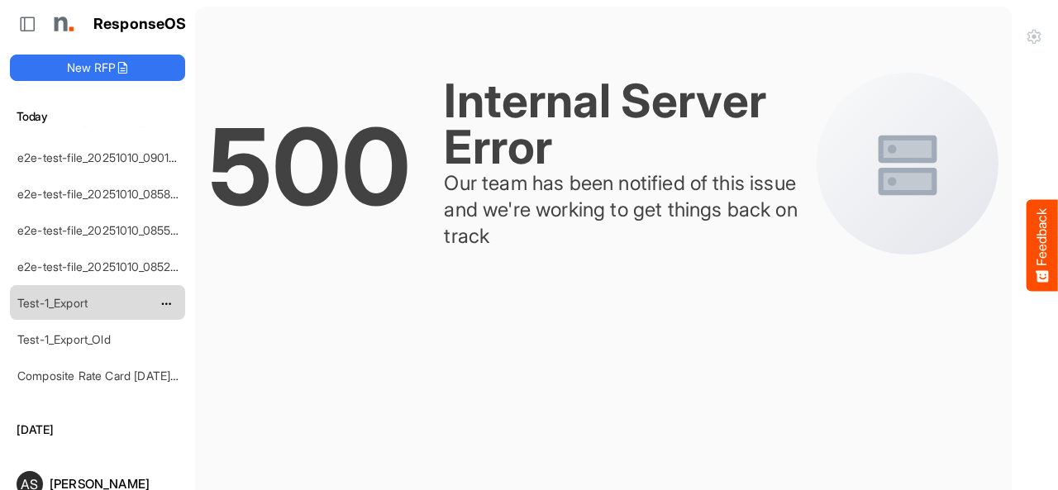
click at [63, 296] on link "Test-1_Export" at bounding box center [52, 303] width 70 height 14
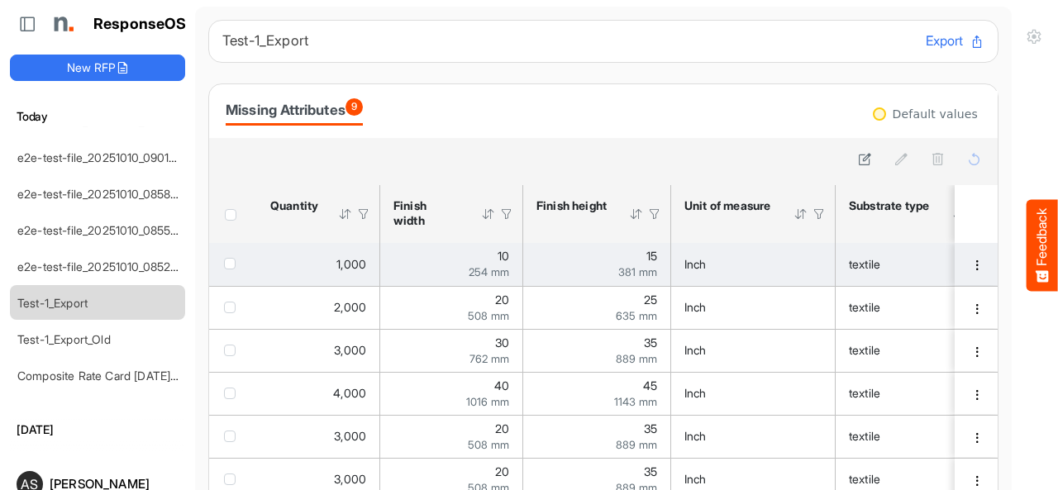
click at [413, 256] on div "10 254 mm" at bounding box center [452, 264] width 116 height 27
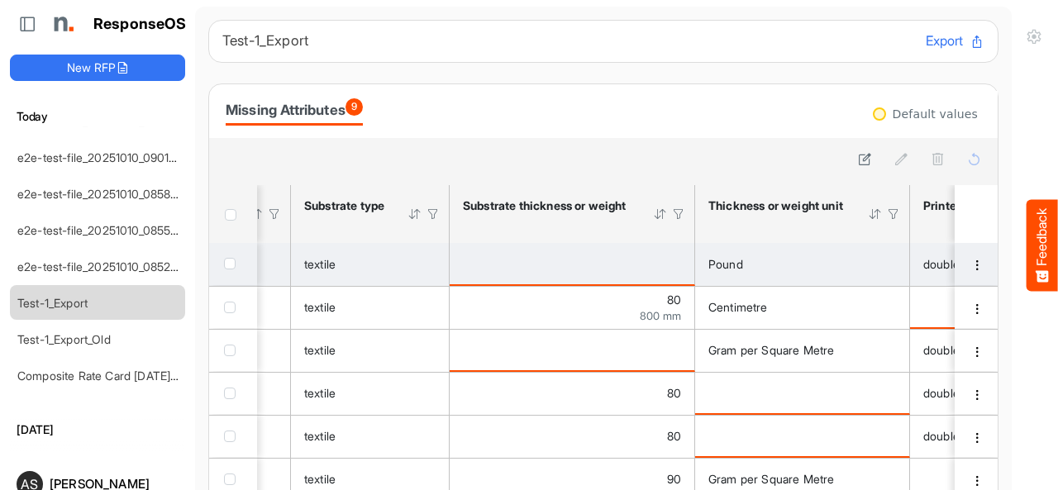
scroll to position [0, 694]
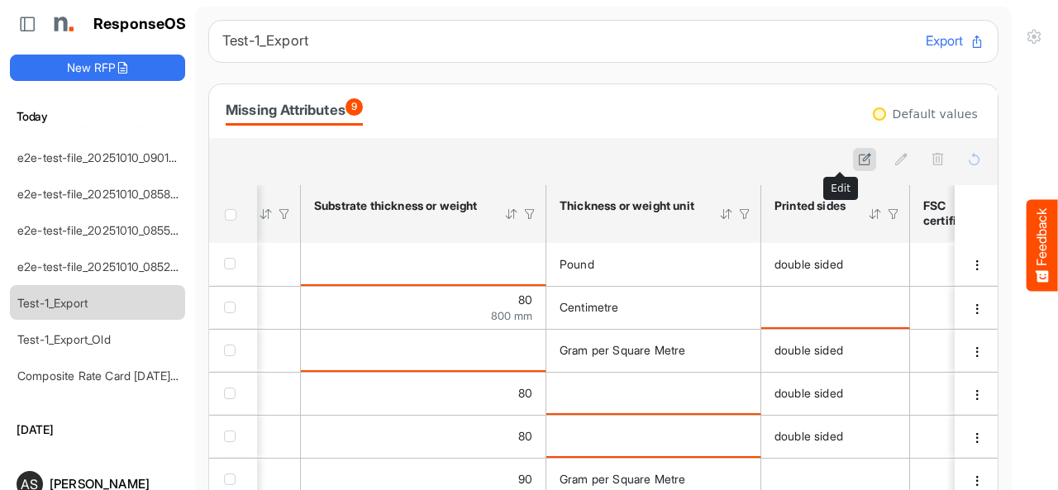
click at [858, 156] on icon at bounding box center [865, 159] width 14 height 14
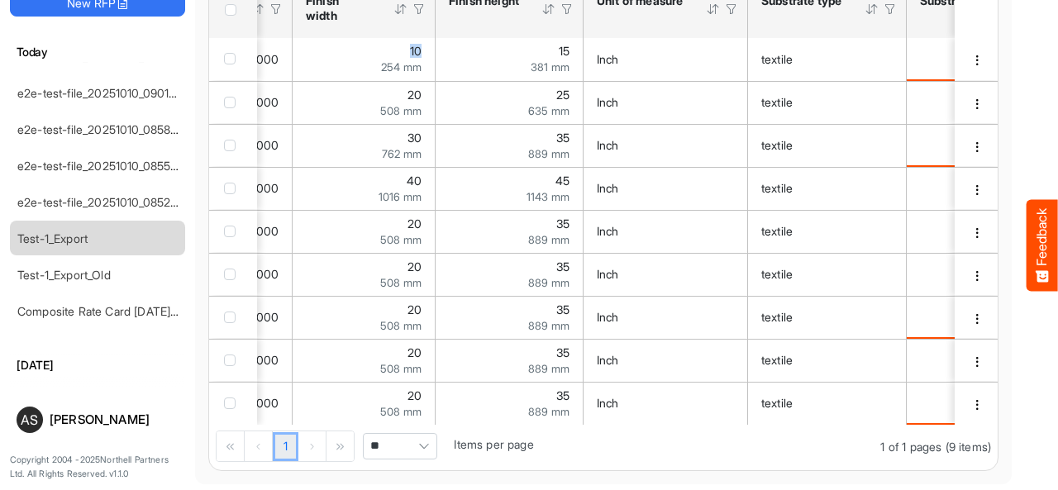
scroll to position [0, 0]
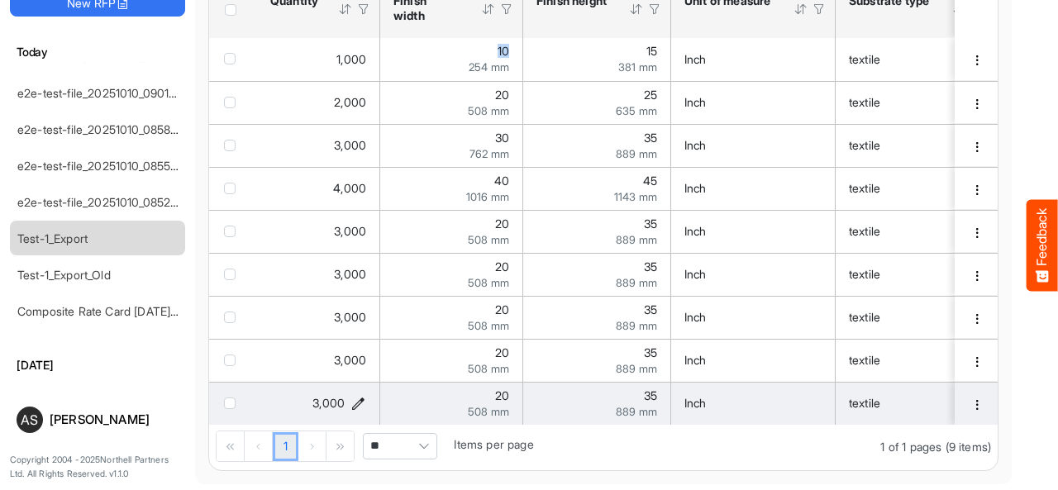
click at [364, 401] on icon "3000 is template cell Column Header httpsnorthellcomontologiesmapping-rulesorde…" at bounding box center [358, 404] width 14 height 14
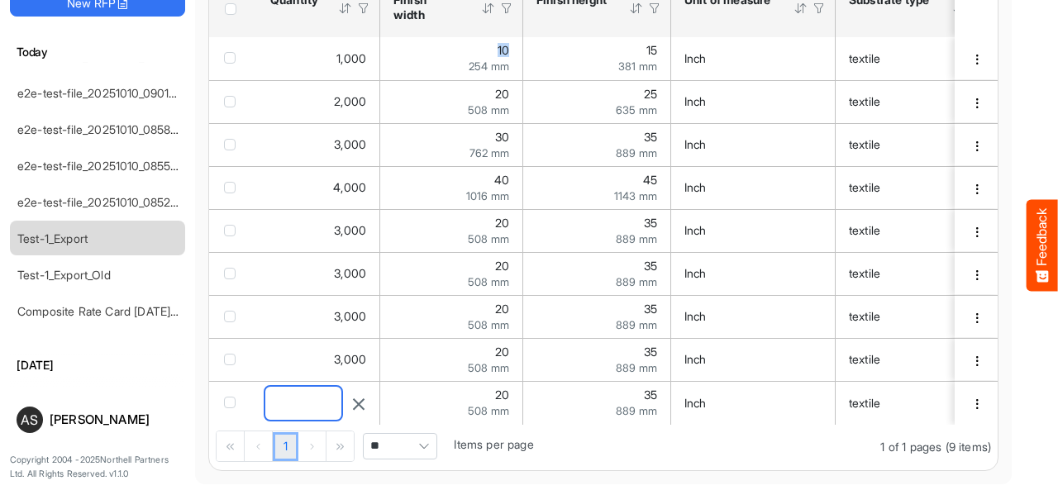
click at [313, 393] on input "****" at bounding box center [303, 403] width 76 height 33
type input "*"
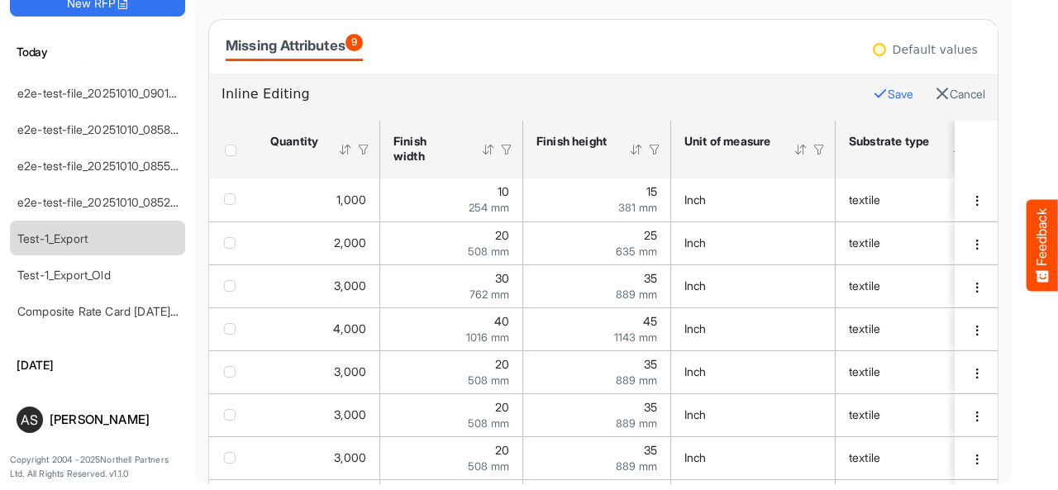
click at [873, 104] on button "Save" at bounding box center [893, 95] width 41 height 22
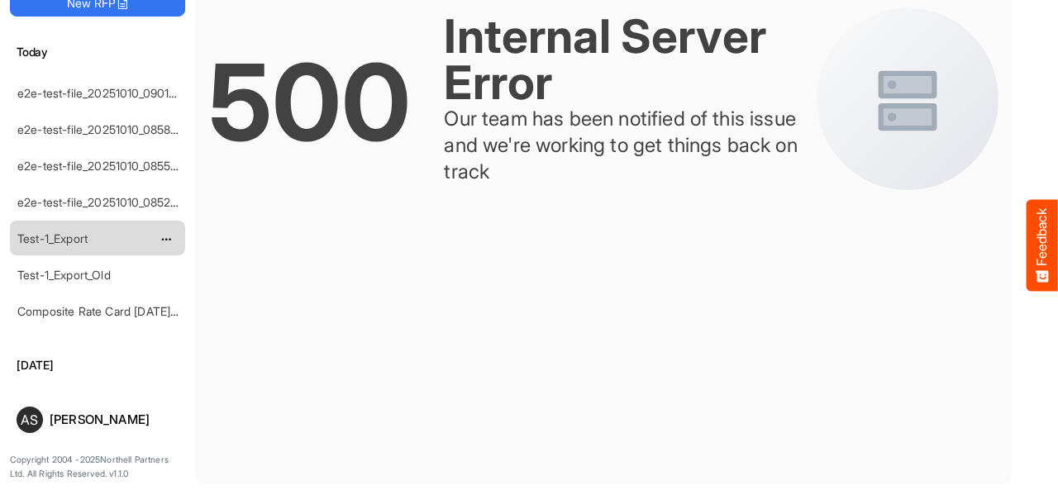
click at [86, 232] on link "Test-1_Export" at bounding box center [52, 239] width 70 height 14
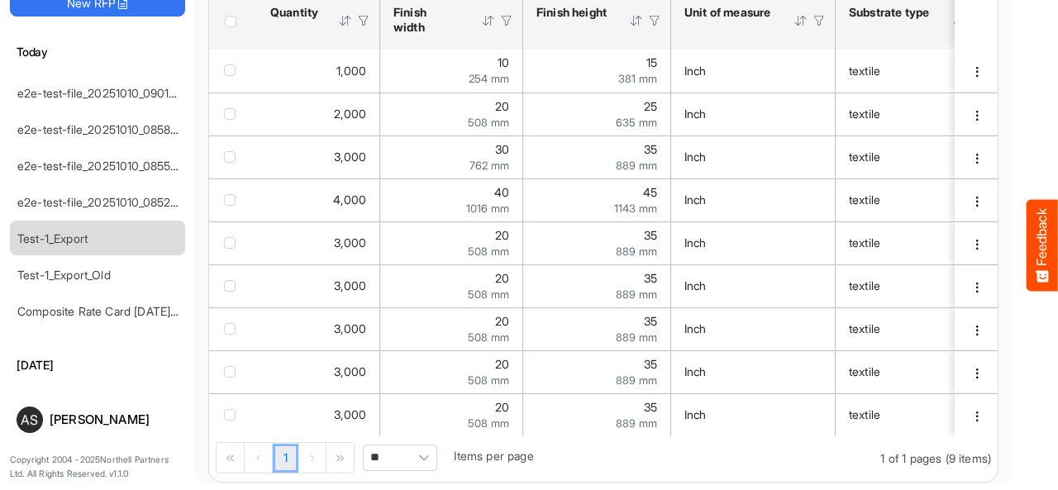
scroll to position [145, 0]
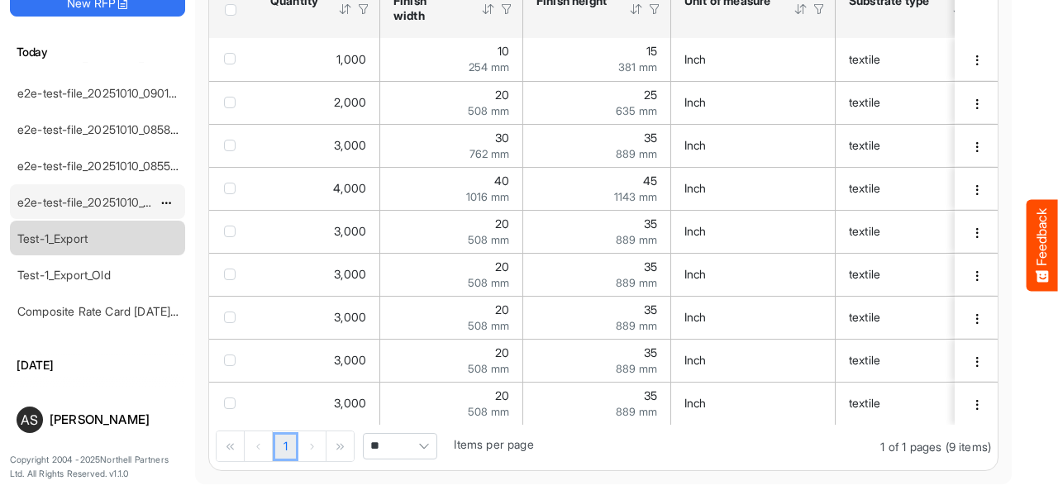
click at [93, 195] on link "e2e-test-file_20251010_085239" at bounding box center [100, 202] width 167 height 14
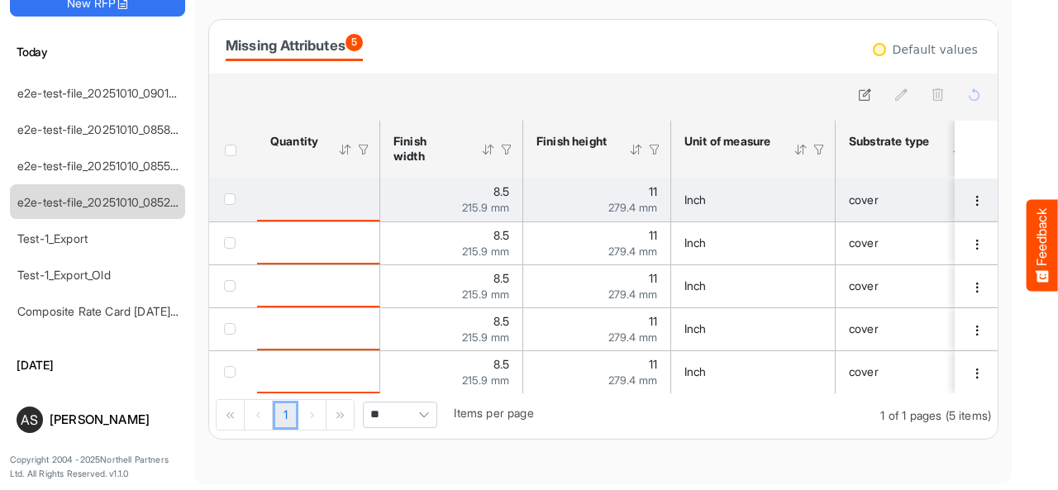
click at [349, 206] on div "is template cell Column Header httpsnorthellcomontologiesmapping-rulesorderhasq…" at bounding box center [318, 199] width 96 height 18
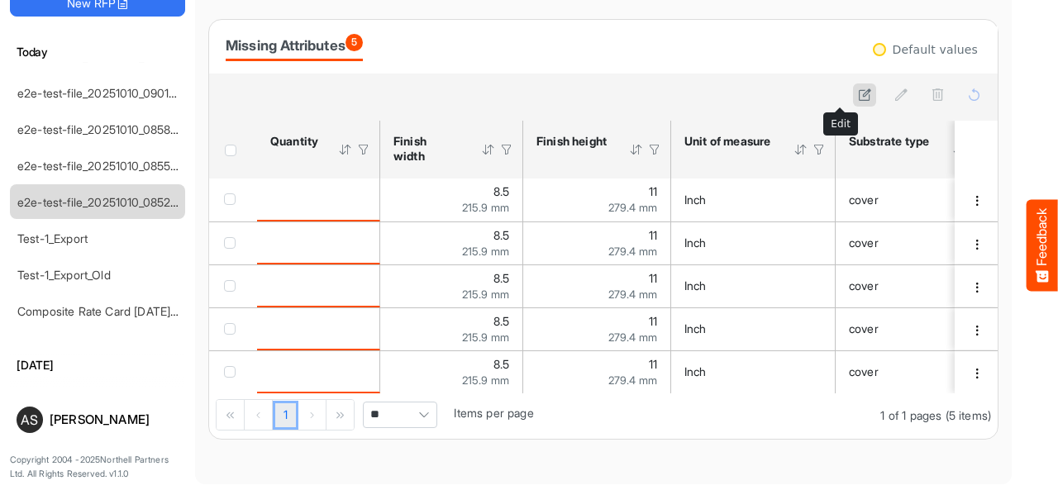
click at [858, 95] on icon at bounding box center [865, 95] width 14 height 14
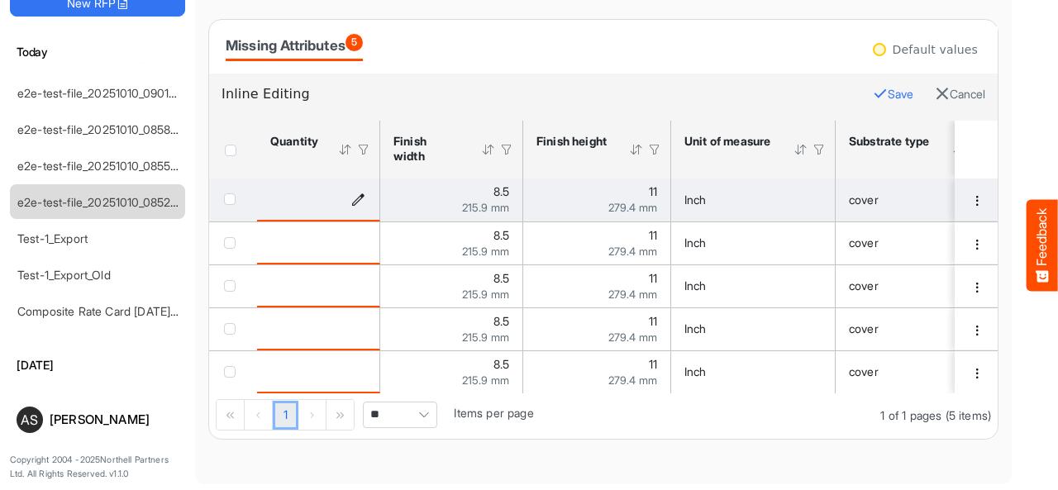
click at [359, 198] on icon "is template cell Column Header httpsnorthellcomontologiesmapping-rulesorderhasq…" at bounding box center [358, 199] width 14 height 14
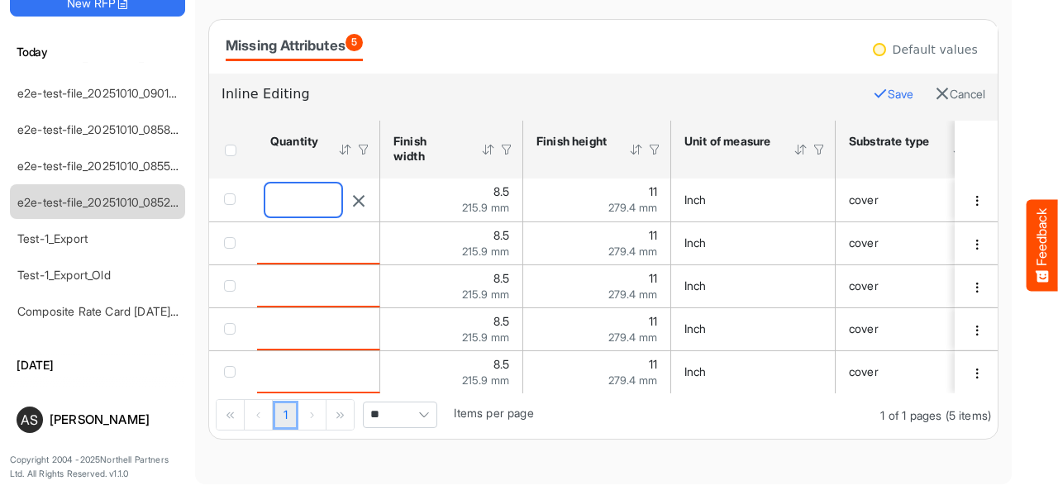
click at [323, 191] on input "number" at bounding box center [303, 200] width 76 height 33
type input "*"
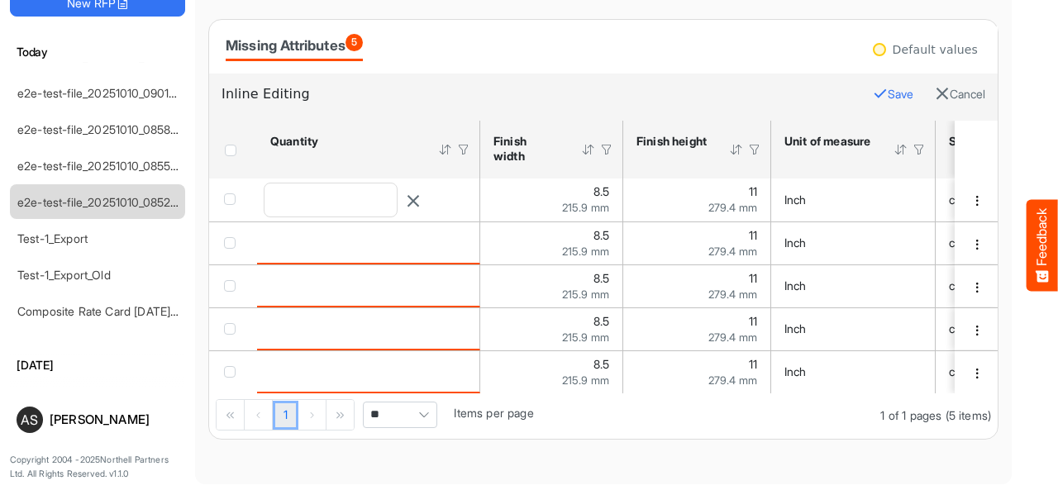
click at [873, 87] on button "Save" at bounding box center [893, 95] width 41 height 22
